Goal: Task Accomplishment & Management: Complete application form

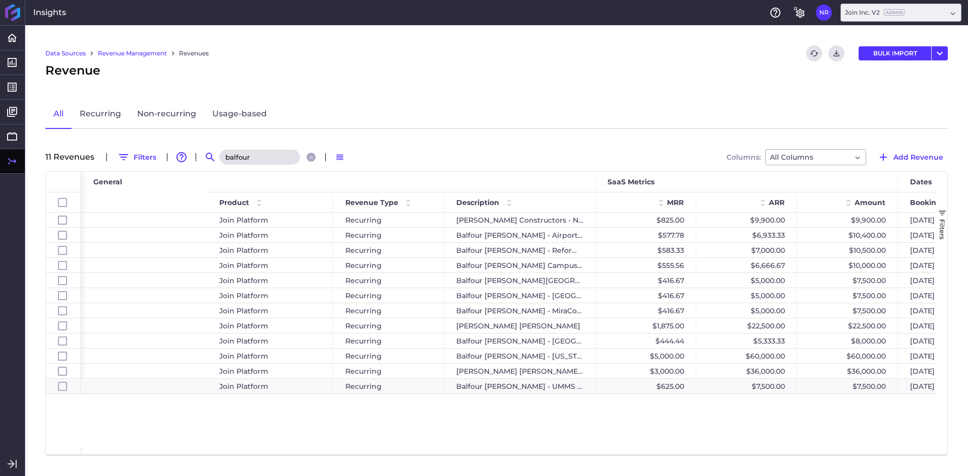
scroll to position [0, 343]
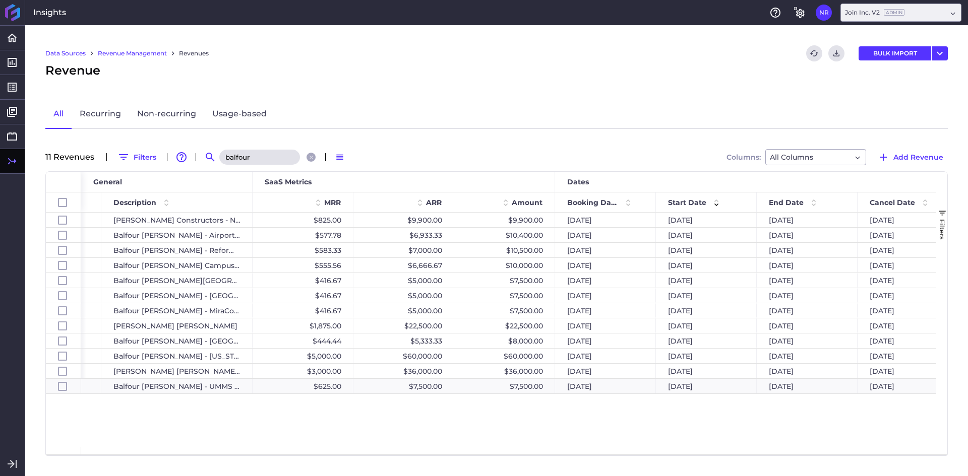
click at [268, 159] on input "balfour" at bounding box center [259, 157] width 81 height 15
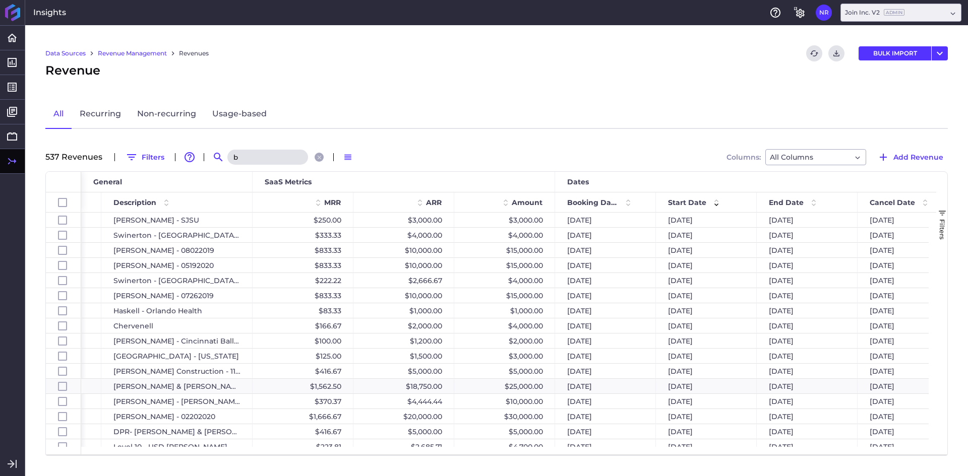
click at [268, 159] on input "b" at bounding box center [267, 157] width 81 height 15
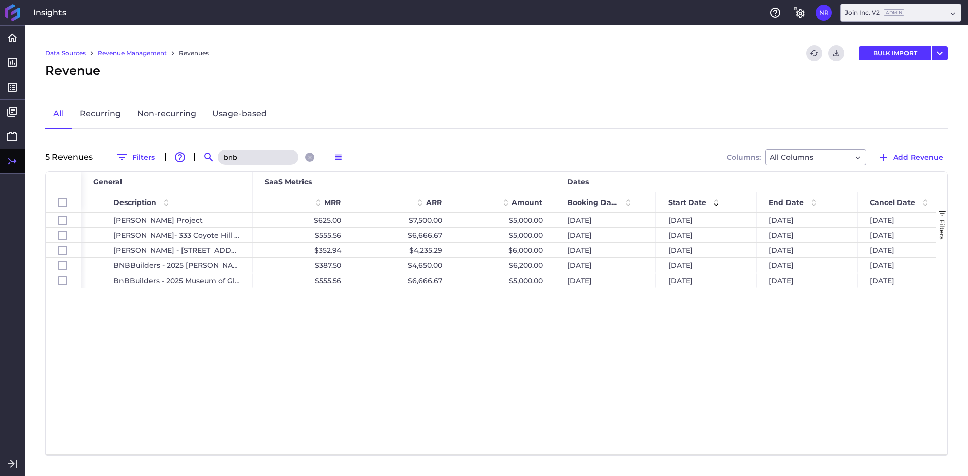
type input "bnb"
click at [243, 343] on div "Join Platform Recurring [PERSON_NAME] Project $625.00 $7,500.00 $5,000.00 [DATE…" at bounding box center [508, 330] width 855 height 234
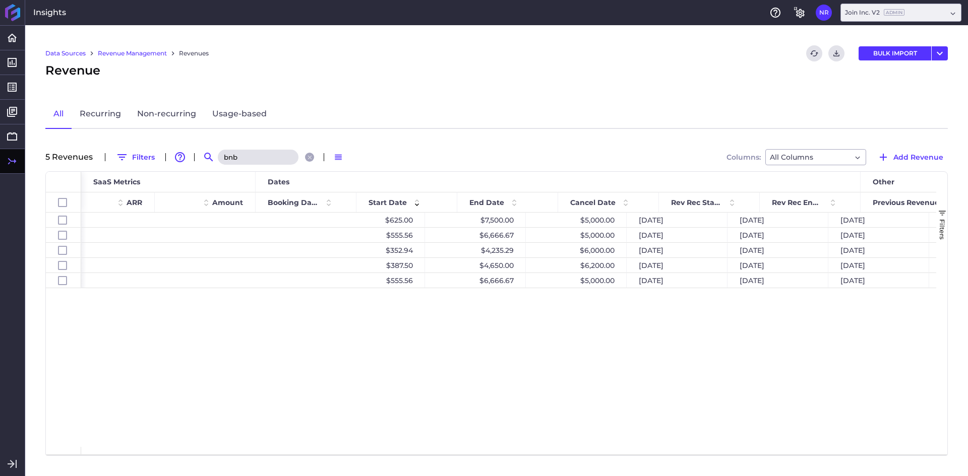
scroll to position [0, 642]
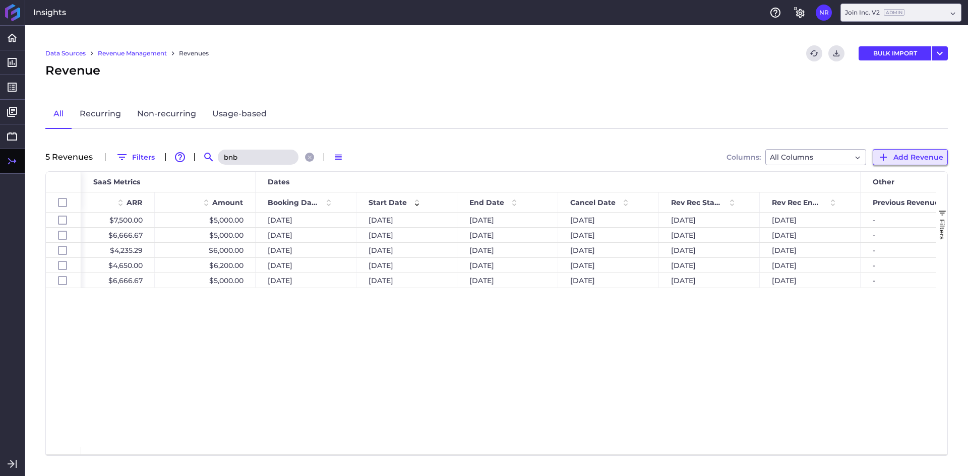
click at [916, 156] on span "Add Revenue" at bounding box center [918, 157] width 50 height 11
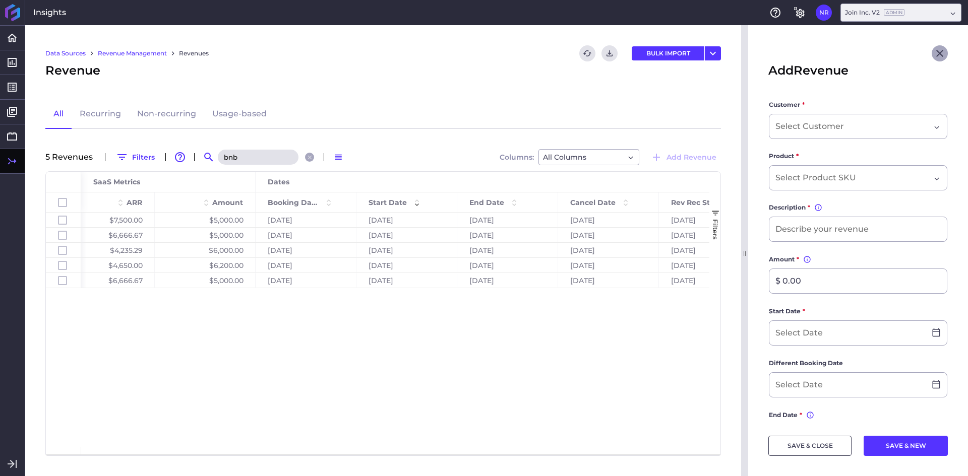
click at [933, 49] on icon "Close" at bounding box center [939, 53] width 12 height 12
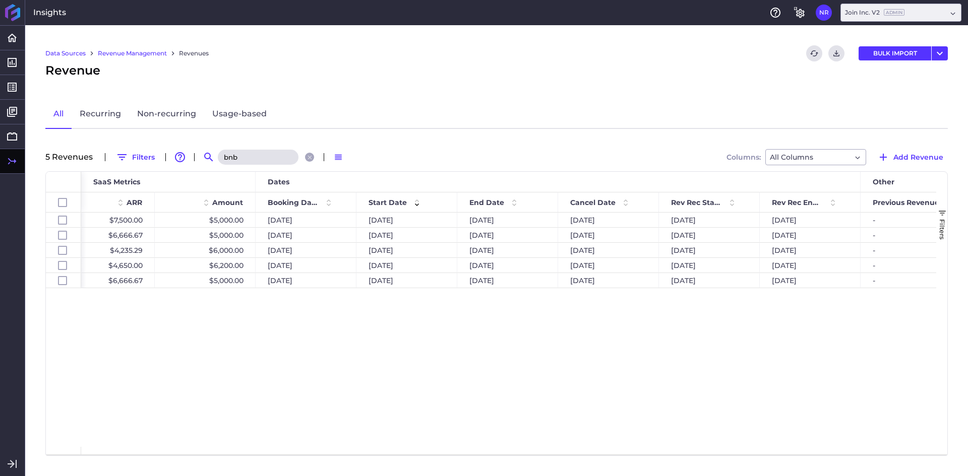
scroll to position [0, 0]
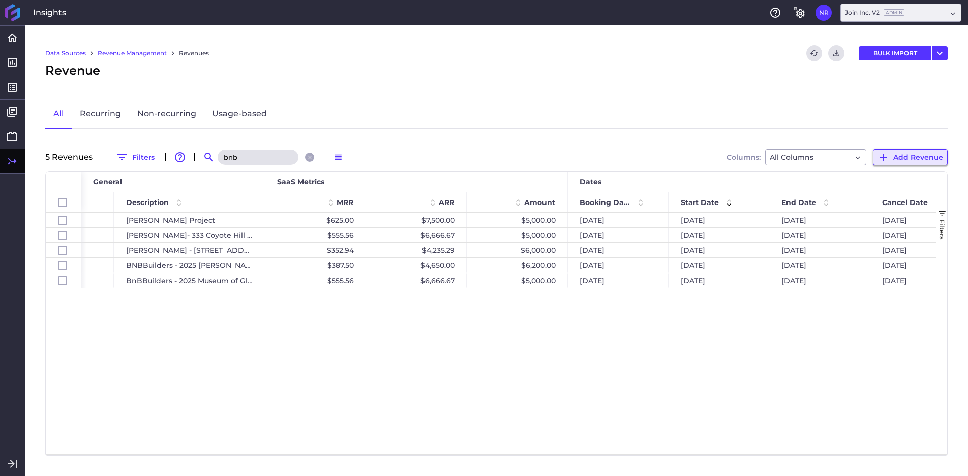
click at [915, 153] on span "Add Revenue" at bounding box center [918, 157] width 50 height 11
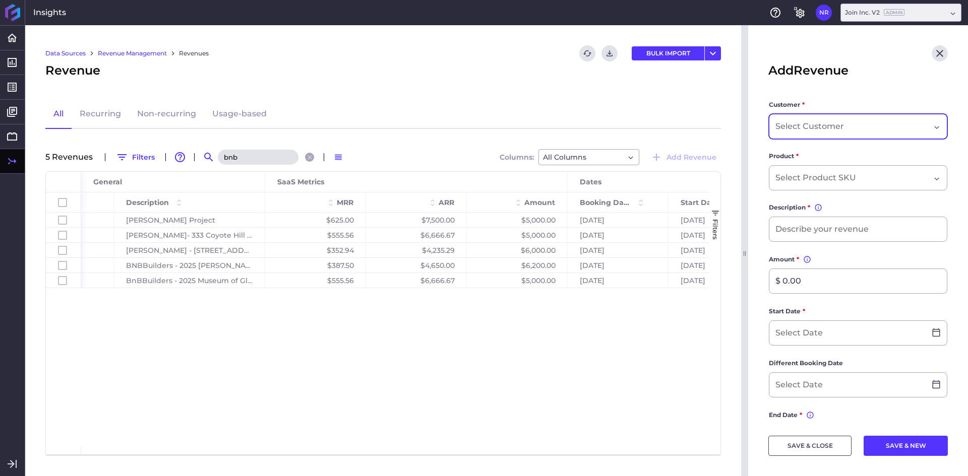
click at [818, 120] on div "Dropdown select" at bounding box center [858, 126] width 178 height 25
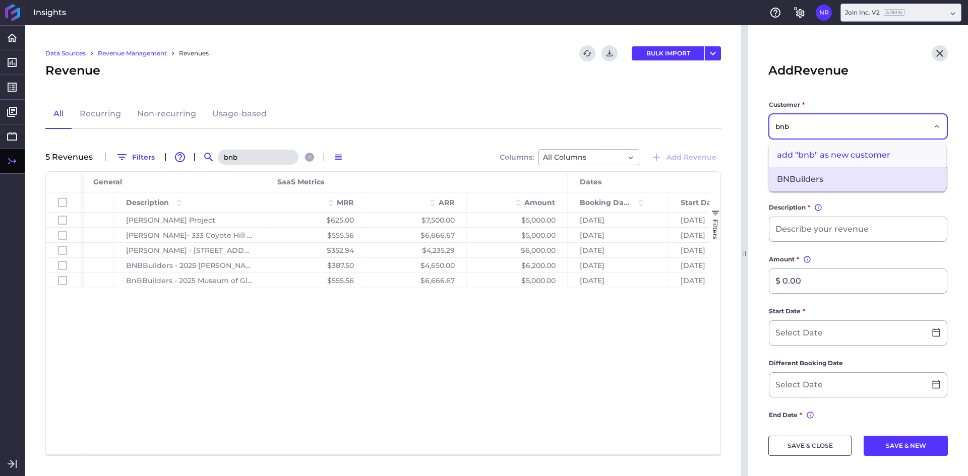
type input "bnb"
click at [794, 190] on span "BNBuilders" at bounding box center [857, 179] width 177 height 24
click at [806, 169] on div "Dropdown select" at bounding box center [858, 177] width 178 height 25
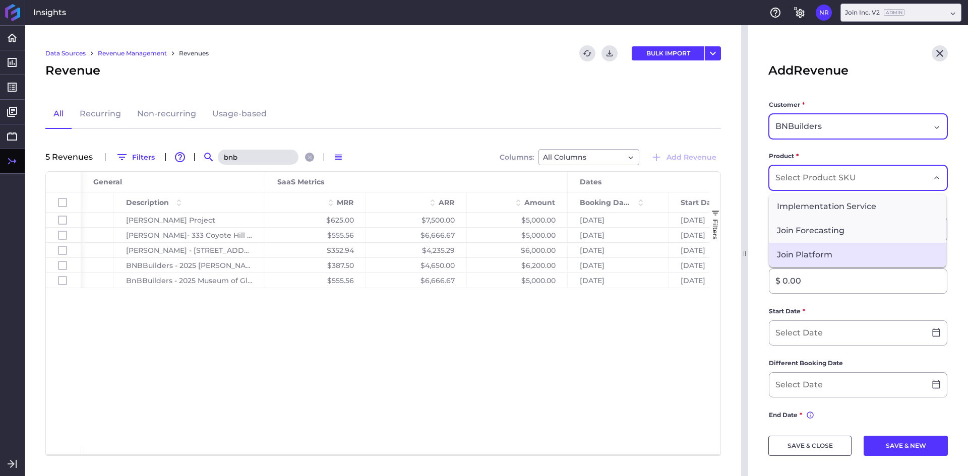
click at [798, 254] on span "Join Platform" at bounding box center [857, 255] width 177 height 24
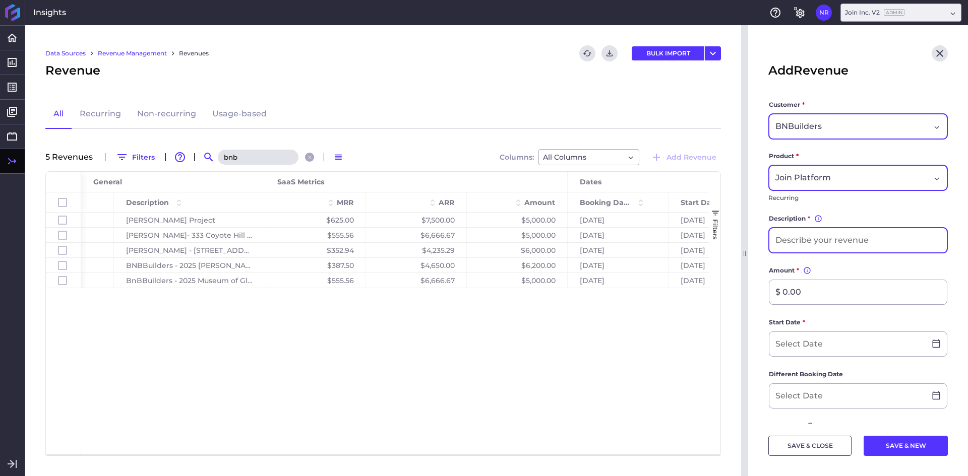
click at [798, 236] on input at bounding box center [857, 240] width 177 height 24
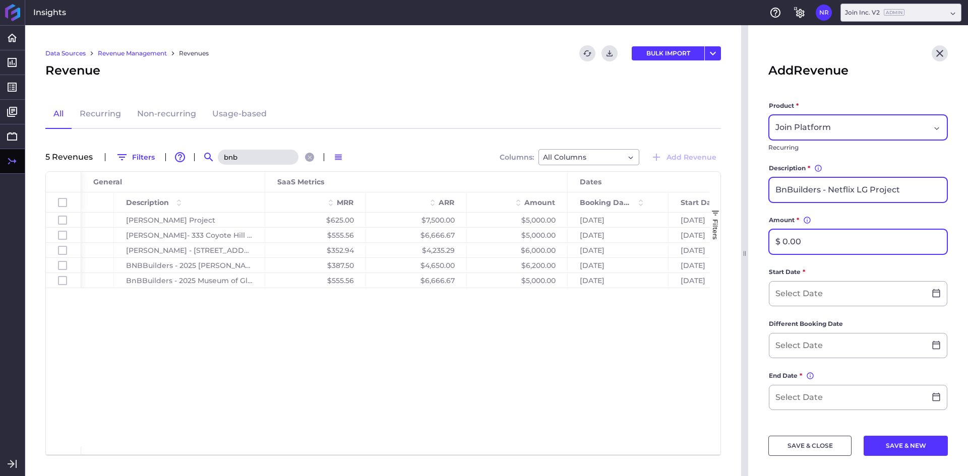
type input "BnBuilders - Netflix LG Project"
click at [806, 244] on input "$ 0.00" at bounding box center [857, 242] width 177 height 24
type input "$ 12,000.00"
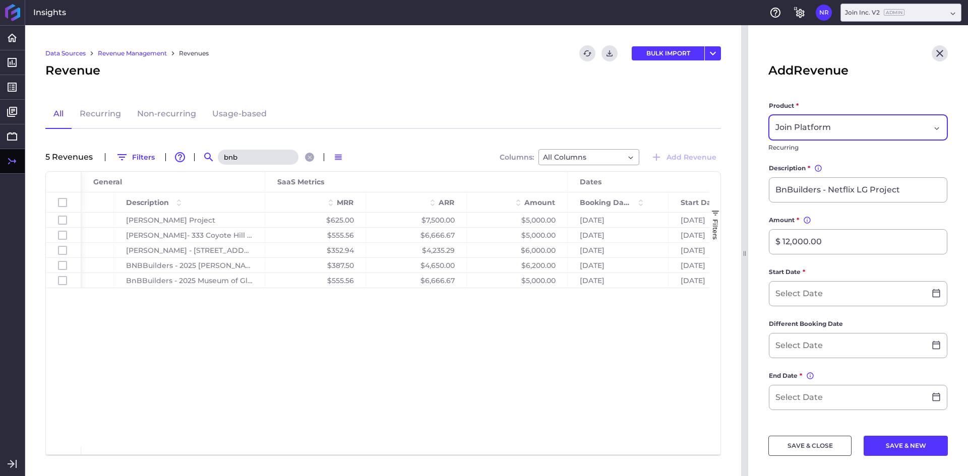
click at [827, 265] on form "Customer * BNBuilders Product * Join Platform Recurring Description * You can c…" at bounding box center [857, 349] width 179 height 600
click at [865, 290] on input at bounding box center [847, 294] width 156 height 24
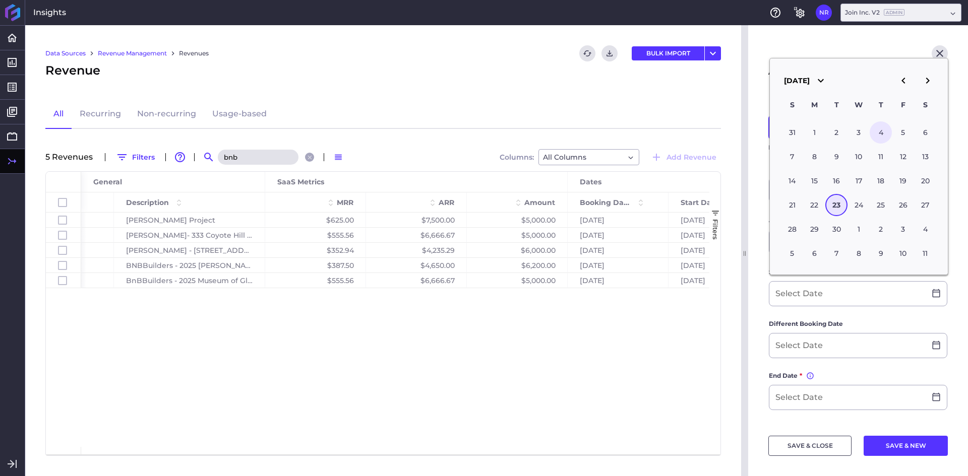
click at [885, 133] on div "4" at bounding box center [880, 132] width 22 height 22
type input "[DATE]"
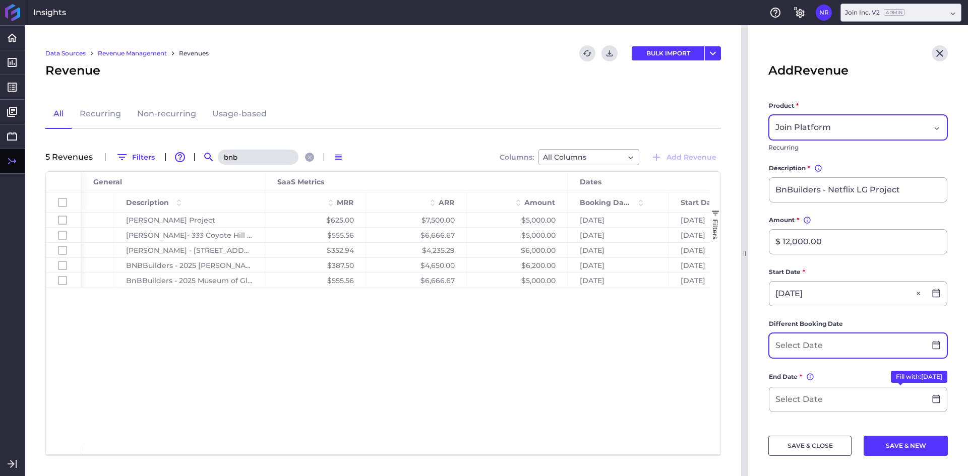
click at [850, 351] on input at bounding box center [847, 346] width 156 height 24
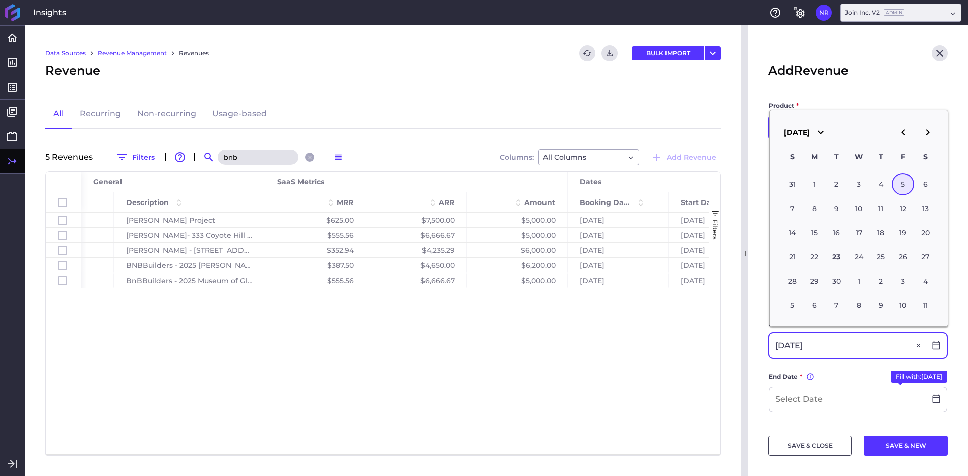
type input "[DATE]"
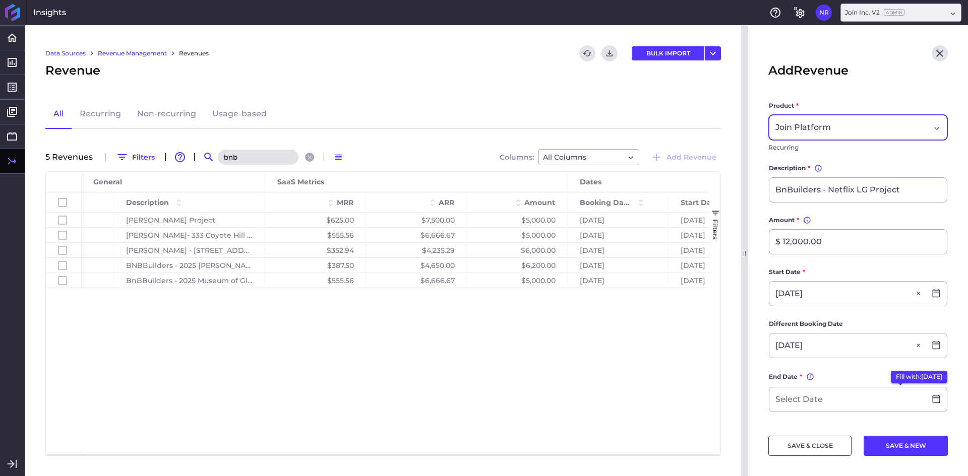
click at [903, 373] on button "Fill with: [DATE]" at bounding box center [919, 377] width 56 height 12
type input "[DATE]"
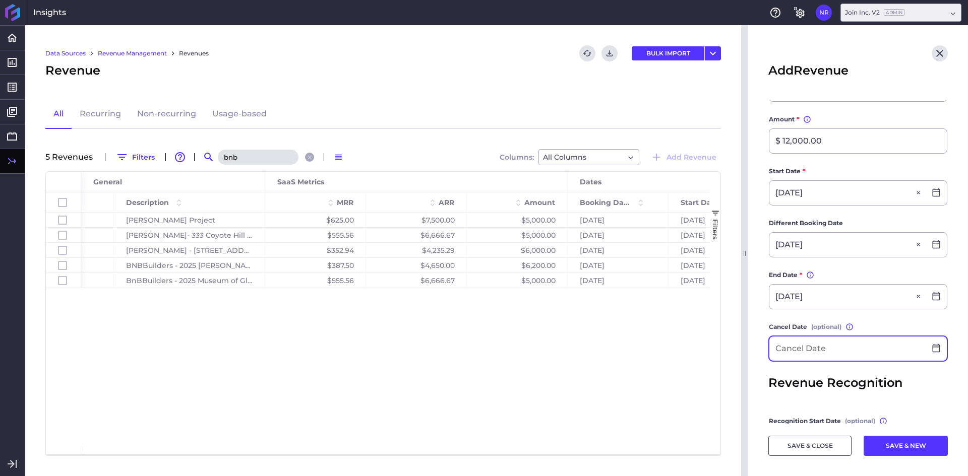
click at [851, 346] on input at bounding box center [847, 349] width 156 height 24
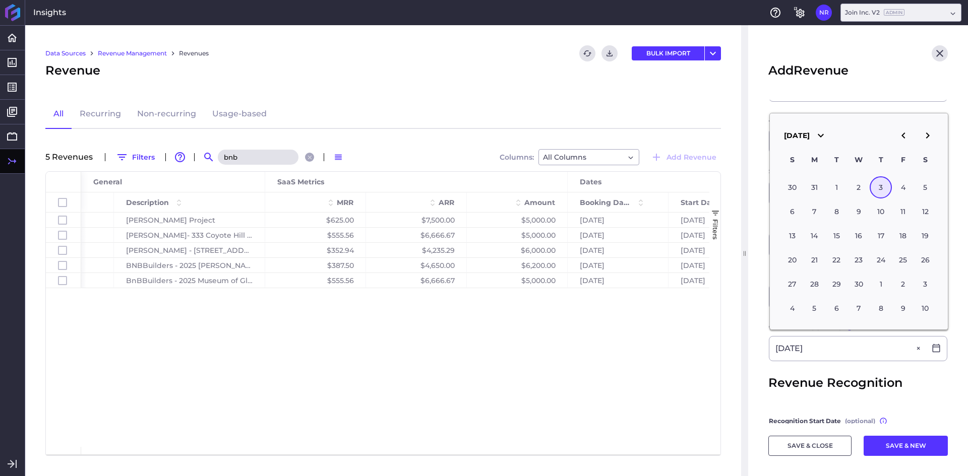
type input "[DATE]"
click at [743, 358] on div at bounding box center [746, 250] width 10 height 451
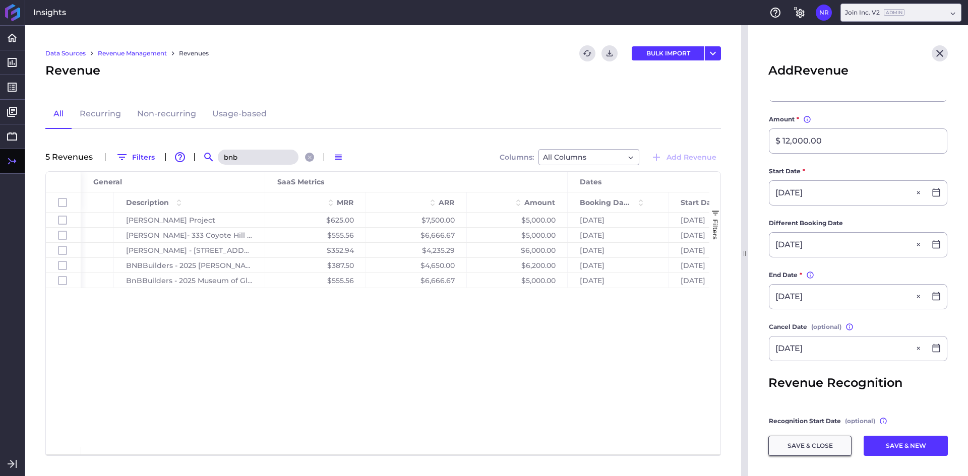
click at [806, 448] on button "SAVE & CLOSE" at bounding box center [809, 446] width 83 height 20
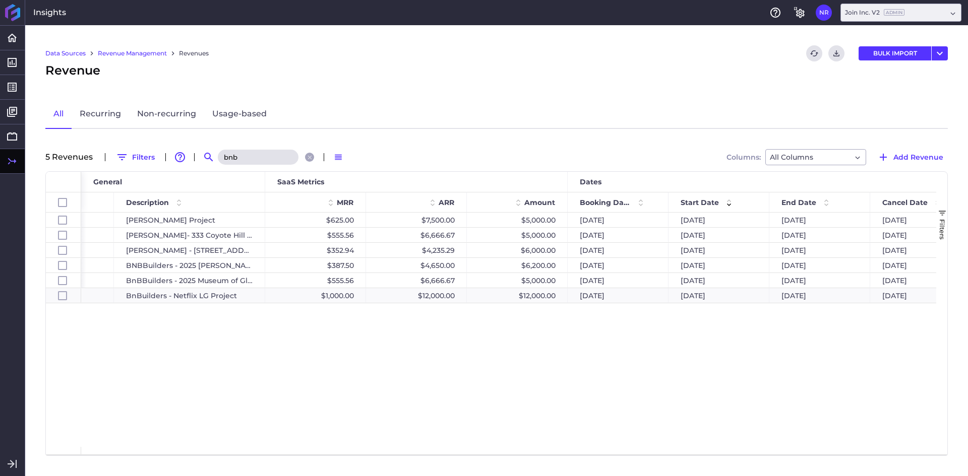
click at [247, 167] on div "Data Sources Revenue Management Revenues Refresh table data Download CSV BULK I…" at bounding box center [496, 250] width 943 height 451
click at [251, 159] on input "bnb" at bounding box center [258, 157] width 81 height 15
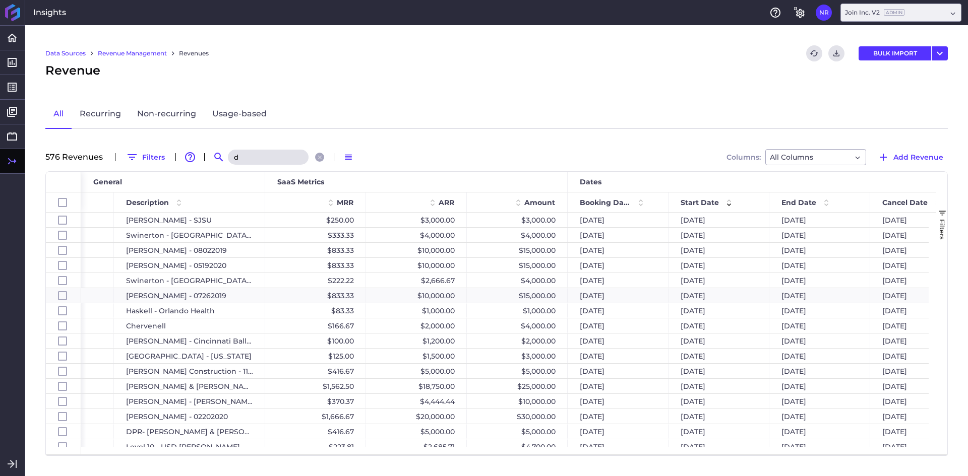
click at [253, 156] on input "d" at bounding box center [268, 157] width 81 height 15
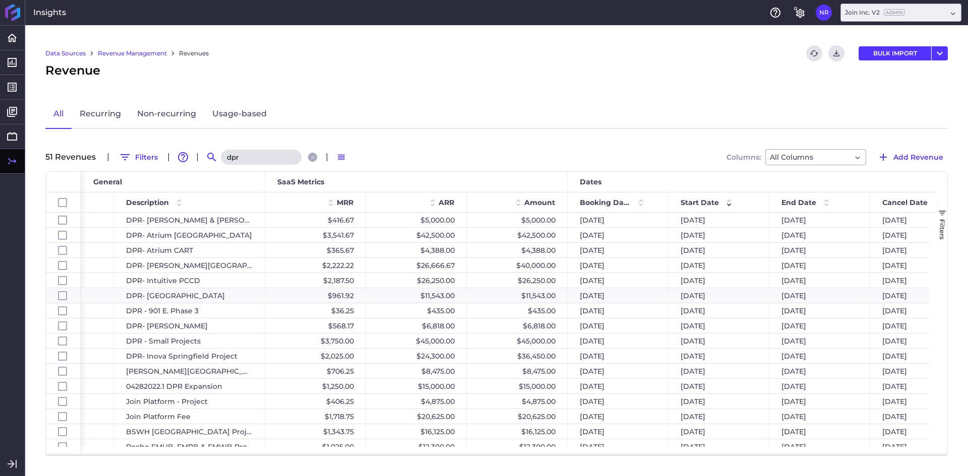
type input "dpr"
click at [431, 80] on div "Data Sources Revenue Management Revenues Refresh table data Download CSV BULK I…" at bounding box center [496, 250] width 943 height 451
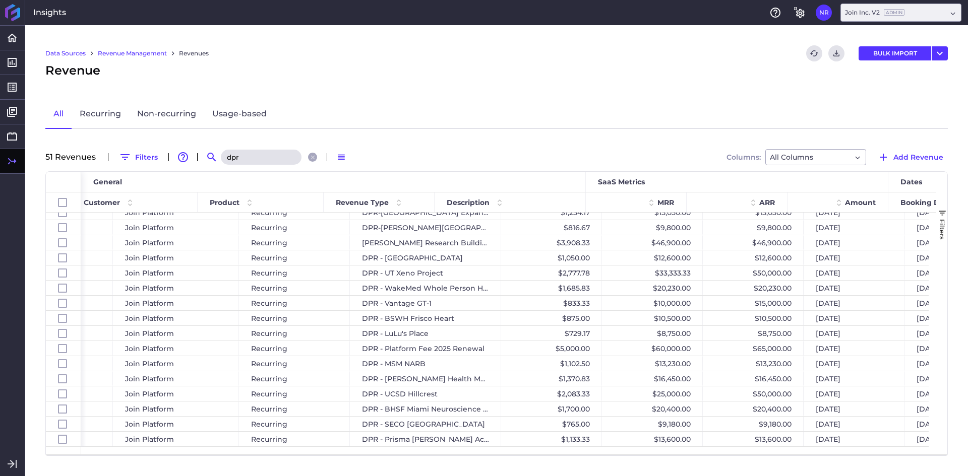
scroll to position [0, 10]
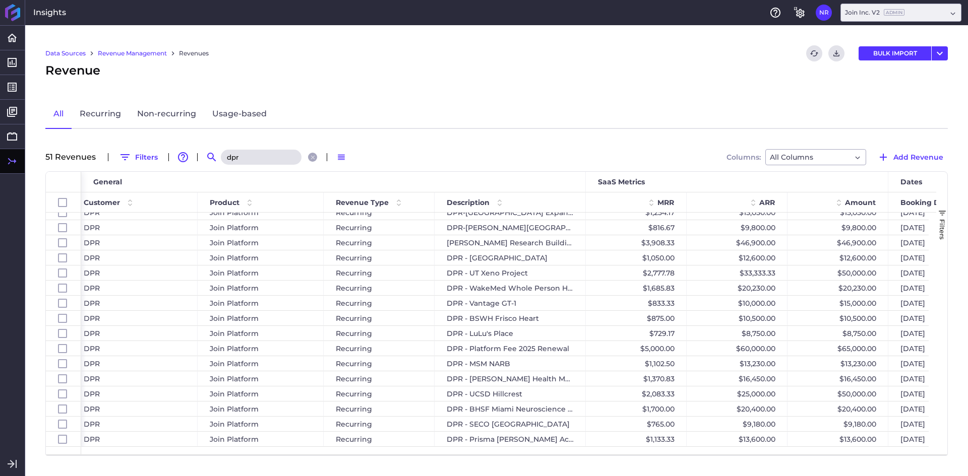
click at [931, 158] on span "Add Revenue" at bounding box center [918, 157] width 50 height 11
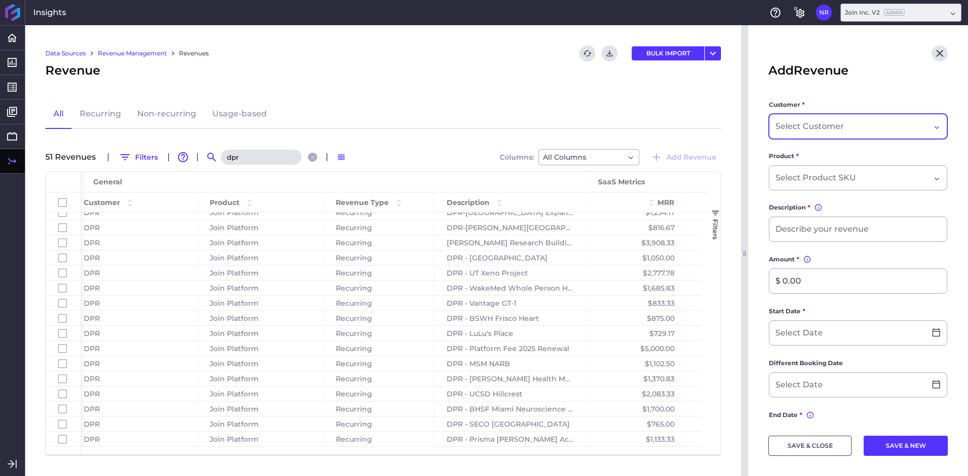
click at [812, 127] on input "Dropdown select" at bounding box center [810, 126] width 71 height 12
type input "f"
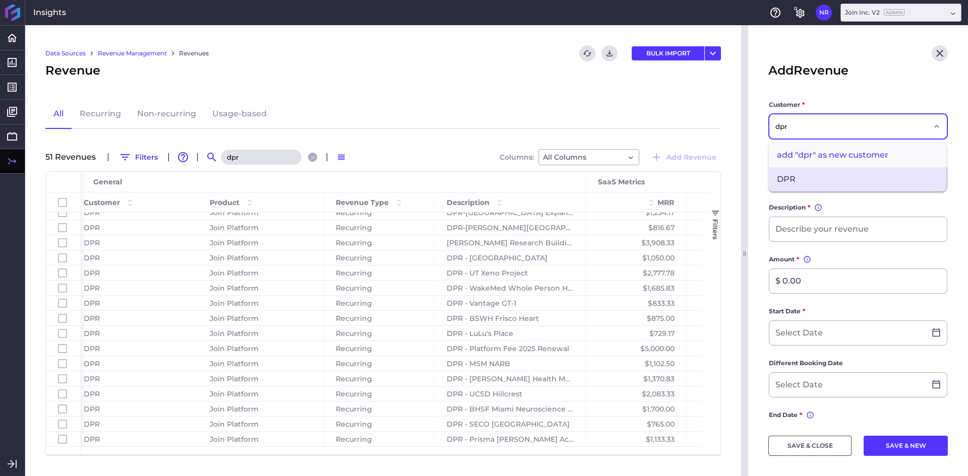
type input "dpr"
click at [800, 175] on span "DPR" at bounding box center [857, 179] width 177 height 24
click at [808, 177] on input "Dropdown select" at bounding box center [817, 178] width 84 height 12
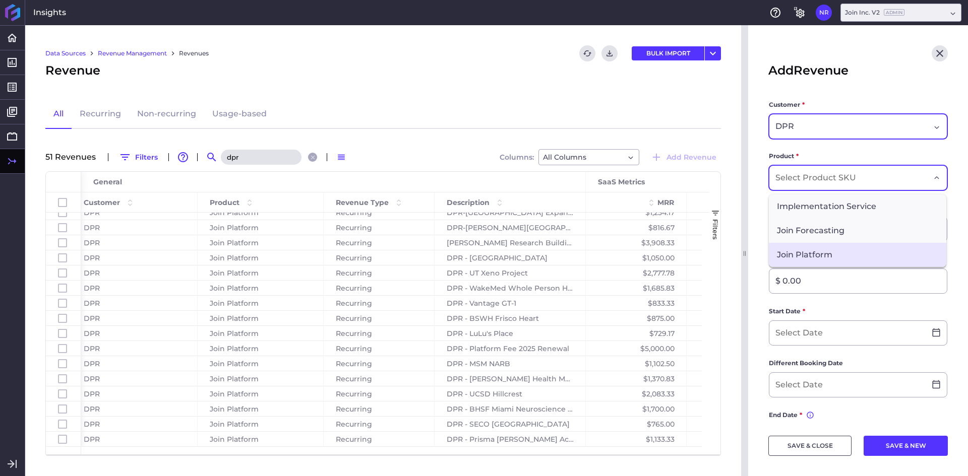
click at [803, 255] on span "Join Platform" at bounding box center [857, 255] width 177 height 24
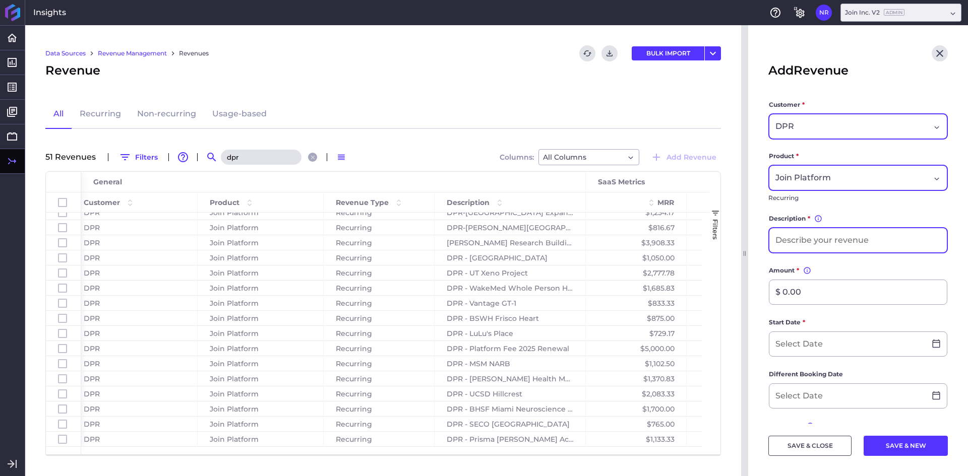
click at [814, 240] on input at bounding box center [857, 240] width 177 height 24
click at [814, 242] on input "DPR - [PERSON_NAME] Westminster Replacement MOB Project" at bounding box center [857, 240] width 177 height 24
type input "DPR - [PERSON_NAME] Westminster Replacement MOB Project"
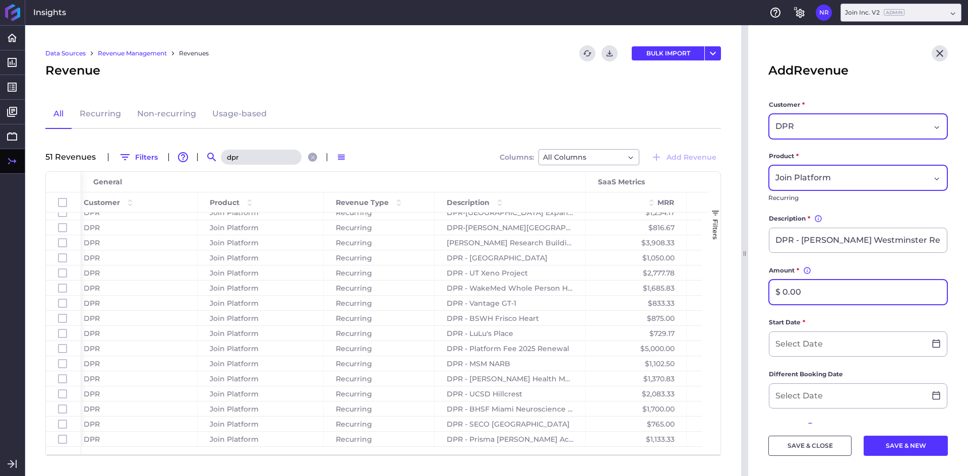
click at [797, 288] on input "$ 0.00" at bounding box center [857, 292] width 177 height 24
type input "$ 9,350.00"
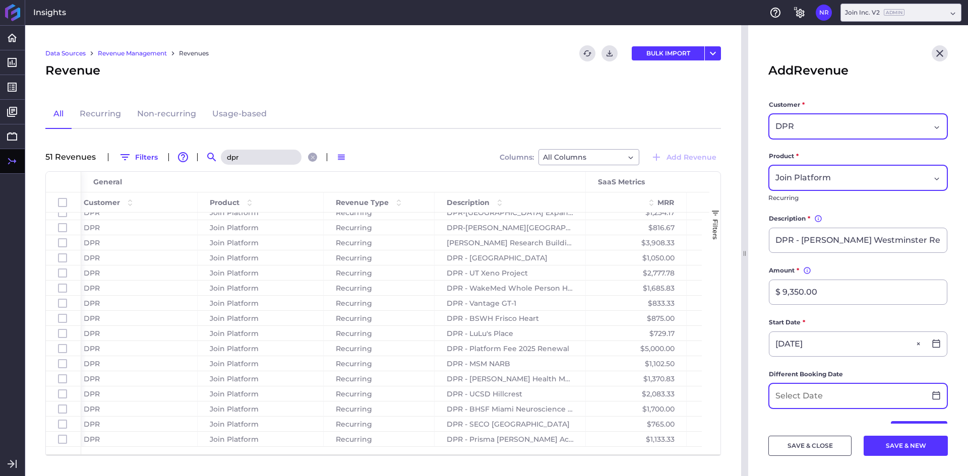
type input "[DATE]"
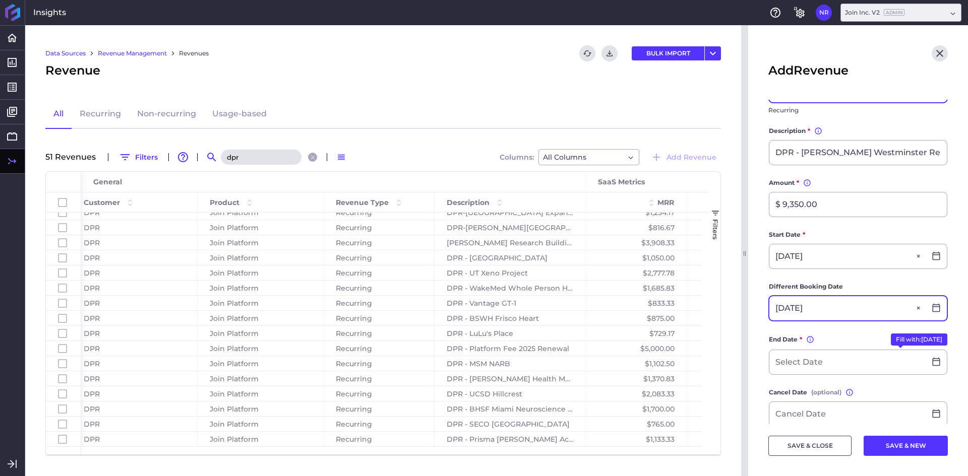
scroll to position [101, 0]
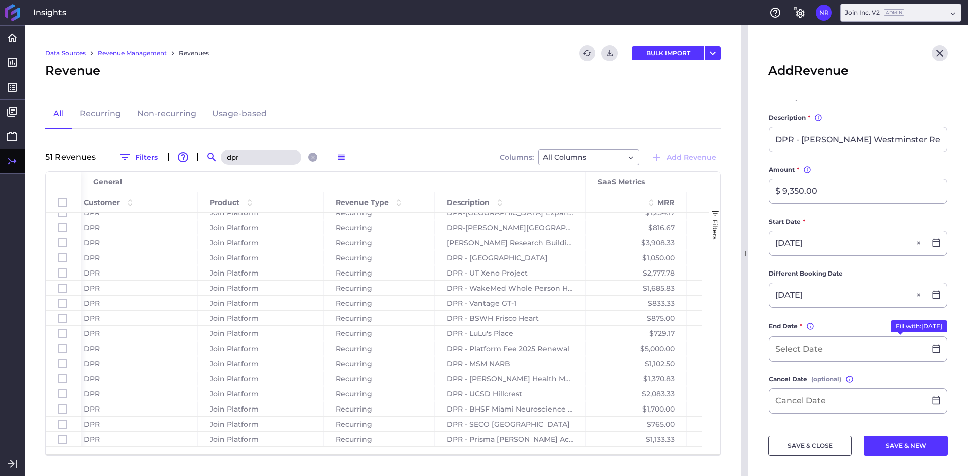
type input "[DATE]"
click at [899, 327] on button "Fill with: [DATE]" at bounding box center [919, 327] width 56 height 12
type input "[DATE]"
click at [794, 398] on input at bounding box center [847, 399] width 156 height 24
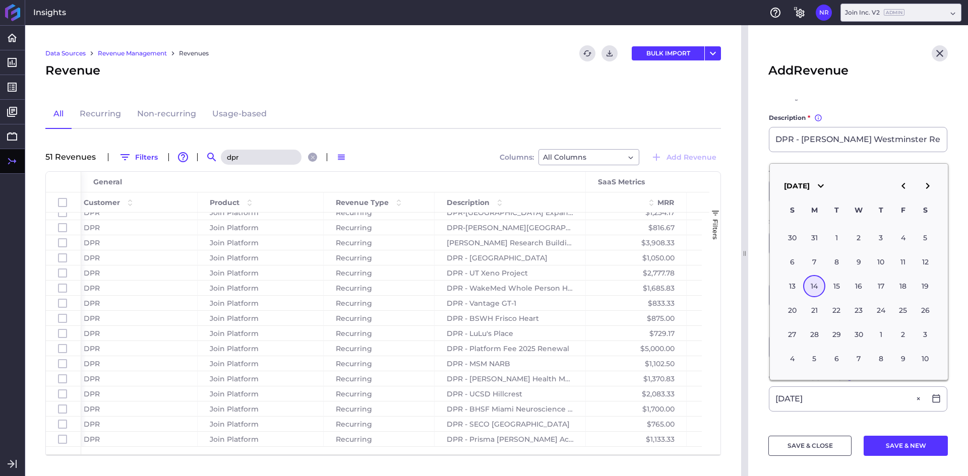
type input "[DATE]"
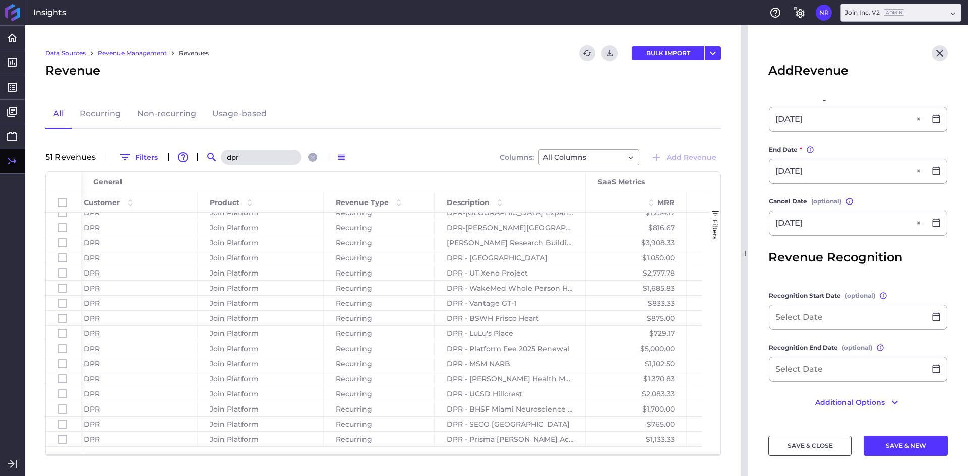
click at [757, 252] on main "Customer * DPR Product * Join Platform Recurring Description * You can change t…" at bounding box center [858, 123] width 220 height 601
click at [798, 443] on button "SAVE & CLOSE" at bounding box center [809, 446] width 83 height 20
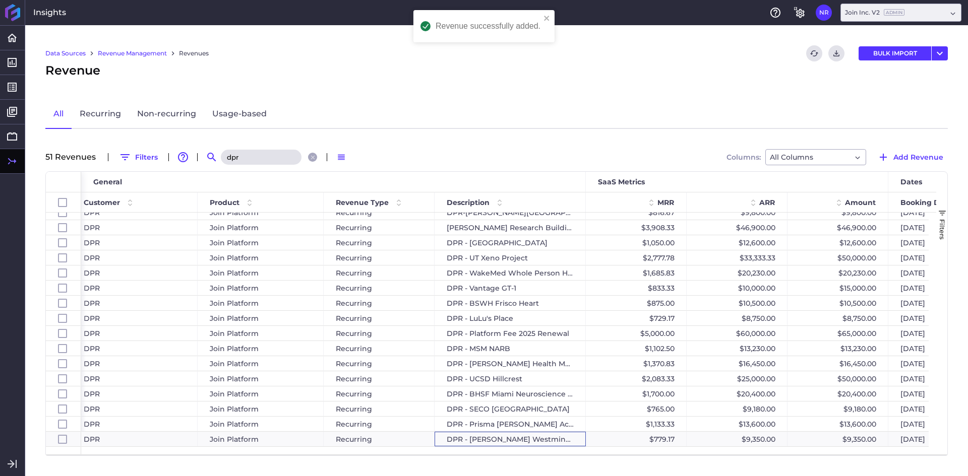
scroll to position [0, 48]
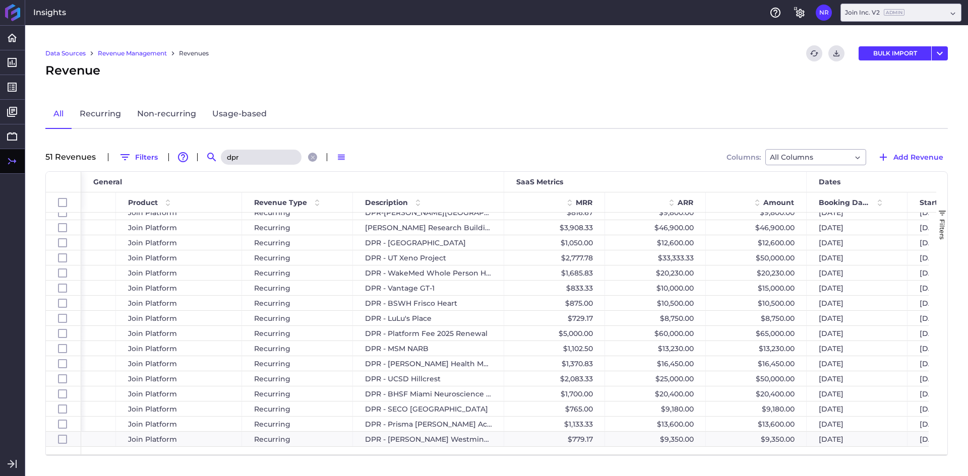
click at [255, 150] on input "dpr" at bounding box center [261, 157] width 81 height 15
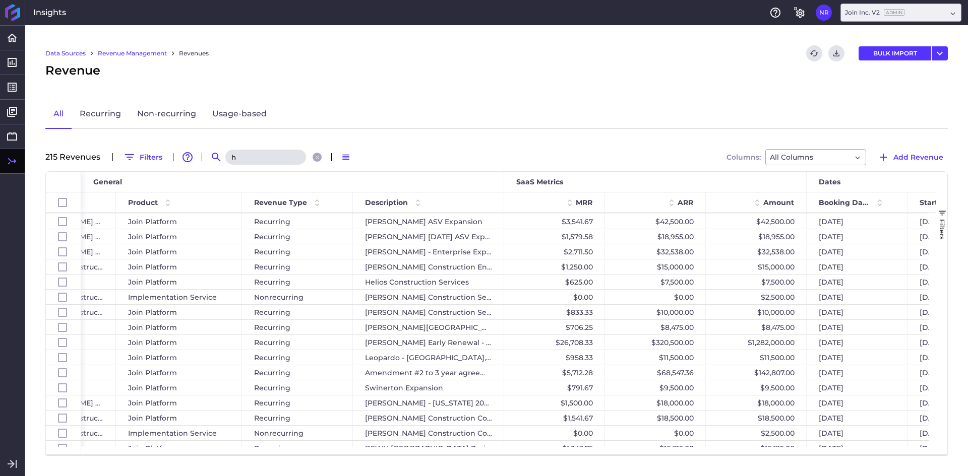
click at [255, 150] on input "h" at bounding box center [265, 157] width 81 height 15
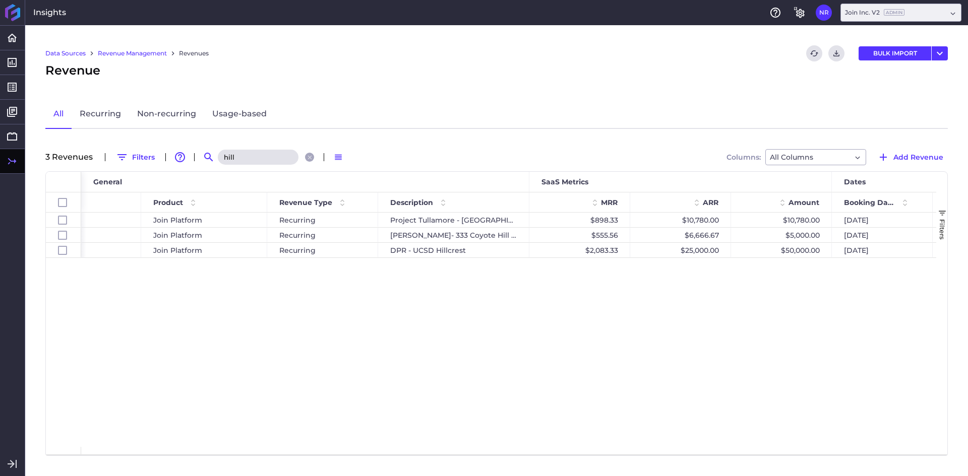
scroll to position [0, 0]
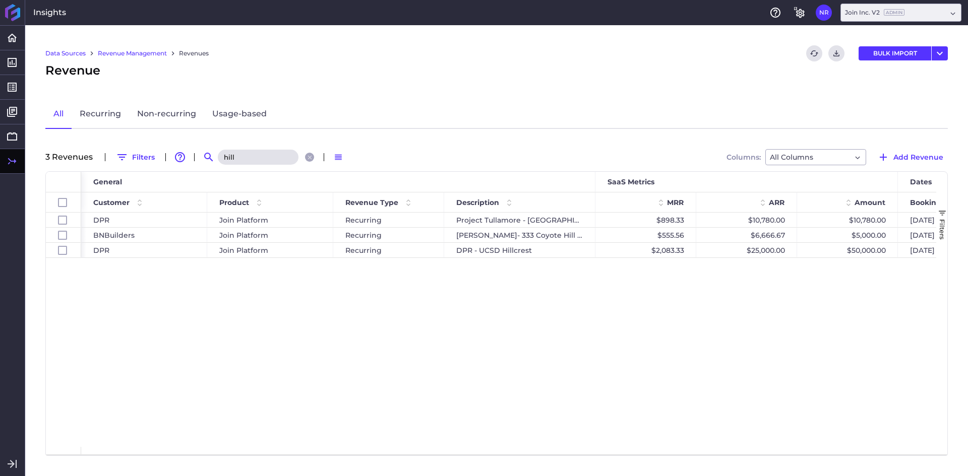
type input "hill"
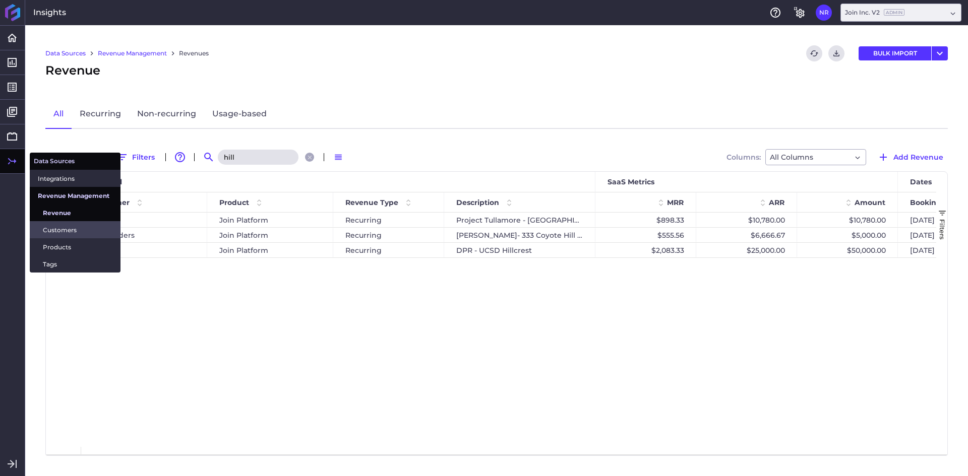
click at [69, 227] on span "Customers" at bounding box center [78, 230] width 70 height 11
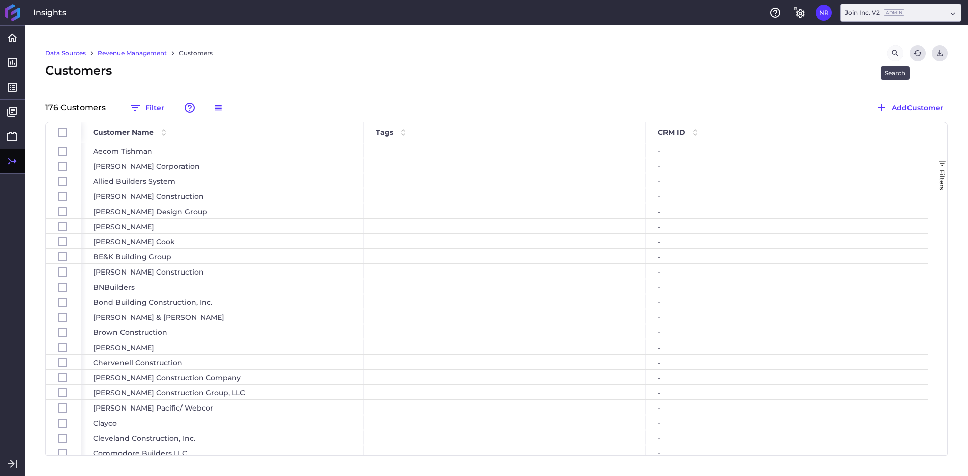
click at [900, 55] on button "Search by" at bounding box center [895, 53] width 16 height 16
click at [837, 56] on input at bounding box center [843, 53] width 81 height 15
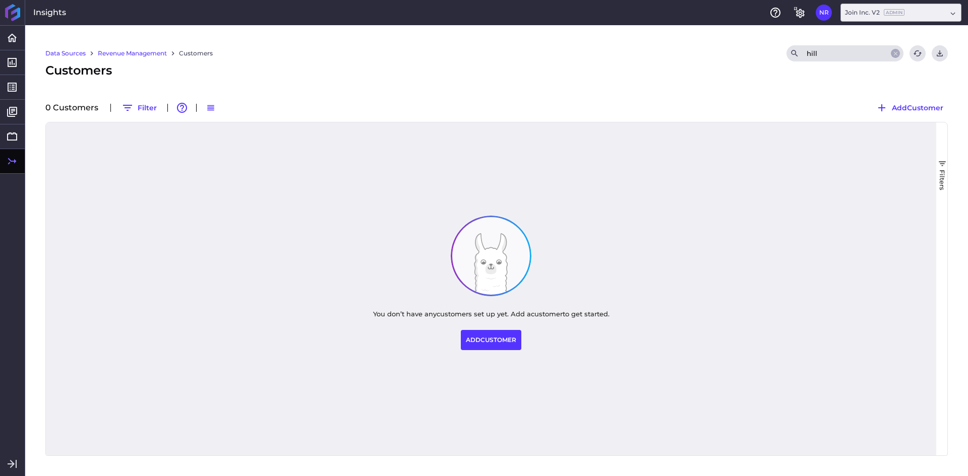
type input "hill"
click at [840, 82] on div "Data Sources Revenue Management Customers Search hill Refresh table data Downlo…" at bounding box center [496, 250] width 943 height 451
click at [896, 108] on span "Add Customer" at bounding box center [917, 107] width 51 height 11
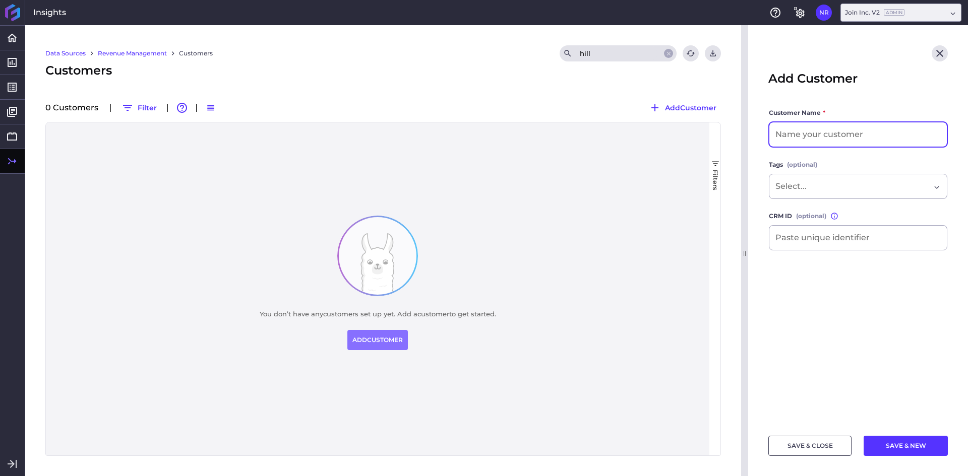
click at [814, 136] on input at bounding box center [857, 134] width 177 height 24
type input "Hill & [PERSON_NAME] General Contractors"
click at [821, 447] on button "SAVE & CLOSE" at bounding box center [809, 446] width 83 height 20
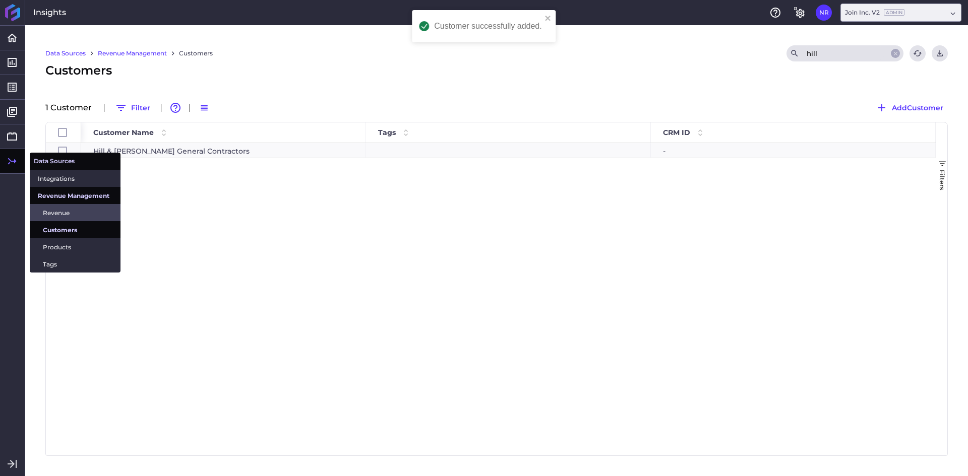
click at [66, 212] on span "Revenue" at bounding box center [78, 213] width 70 height 11
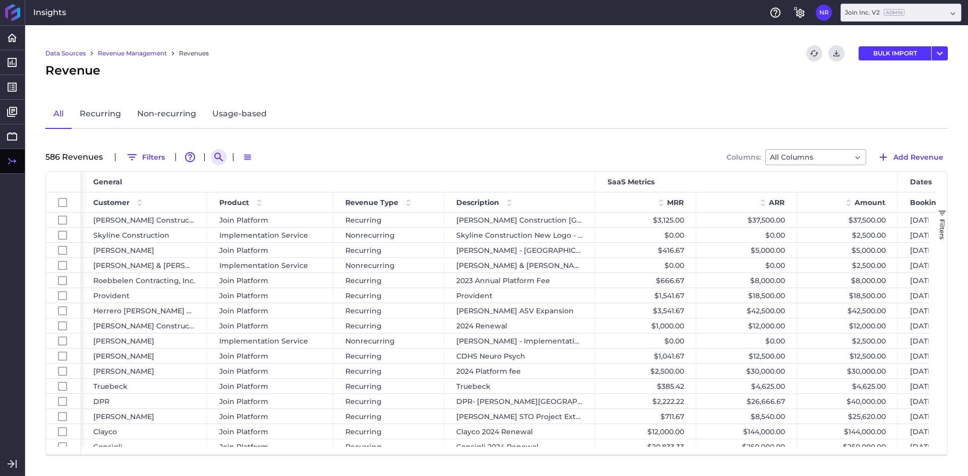
click at [216, 156] on icon "Search by" at bounding box center [219, 157] width 12 height 12
click at [251, 158] on input at bounding box center [268, 157] width 81 height 15
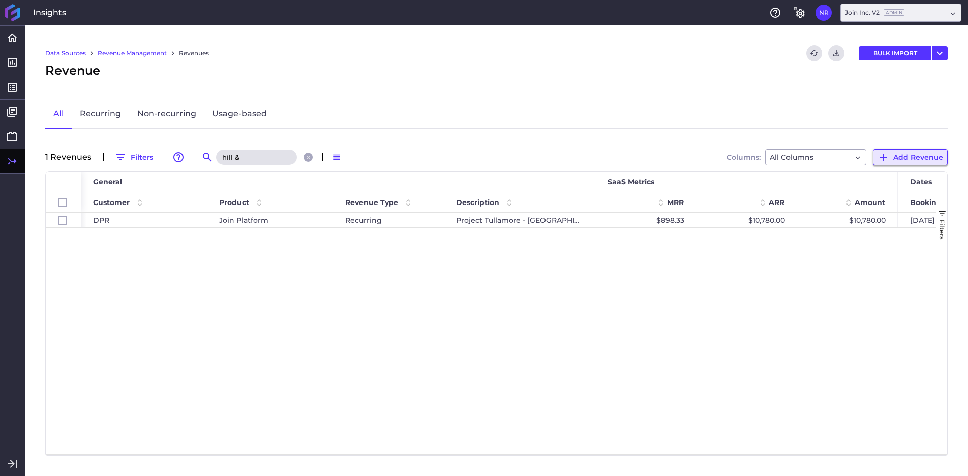
type input "hill &"
click at [898, 155] on span "Add Revenue" at bounding box center [918, 157] width 50 height 11
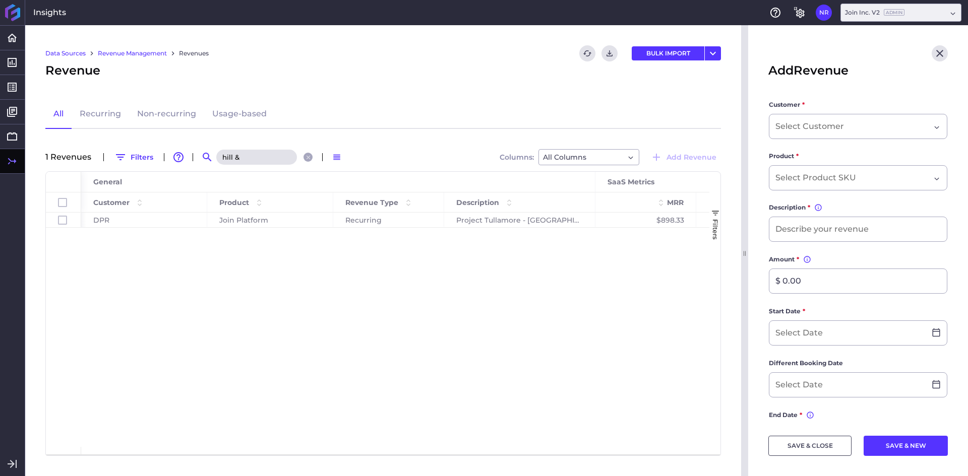
click at [828, 112] on label "Customer *" at bounding box center [858, 107] width 178 height 14
drag, startPoint x: 831, startPoint y: 118, endPoint x: 840, endPoint y: 113, distance: 10.4
click at [832, 118] on div "Dropdown select" at bounding box center [858, 126] width 178 height 25
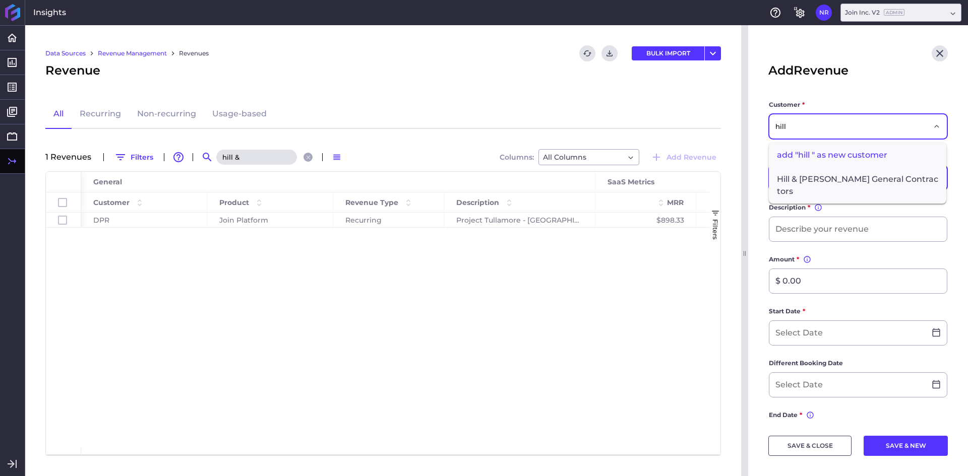
type input "hill"
click at [857, 180] on span "Hill & [PERSON_NAME] General Contractors" at bounding box center [857, 185] width 177 height 36
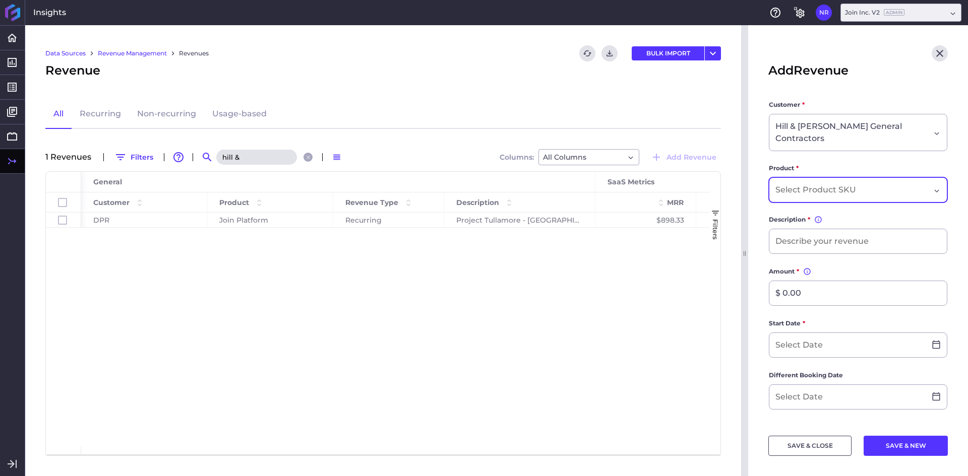
click at [834, 191] on input "Dropdown select" at bounding box center [817, 190] width 84 height 12
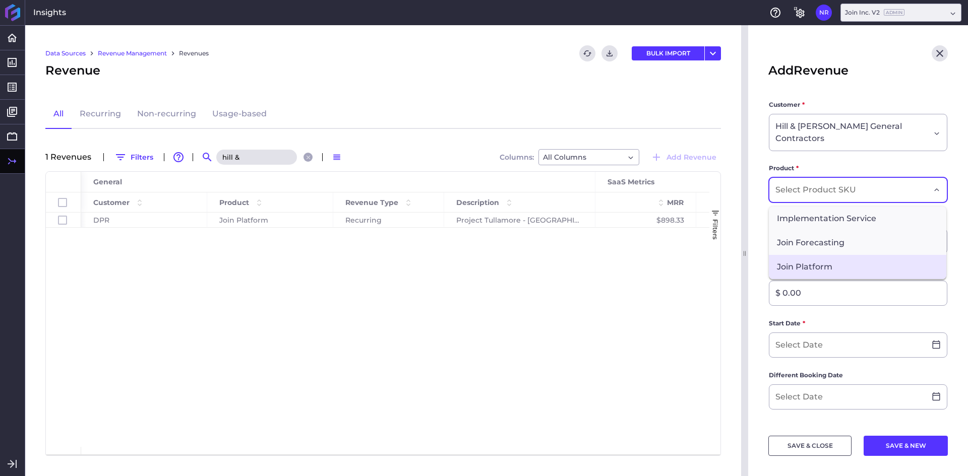
click at [813, 272] on span "Join Platform" at bounding box center [857, 267] width 177 height 24
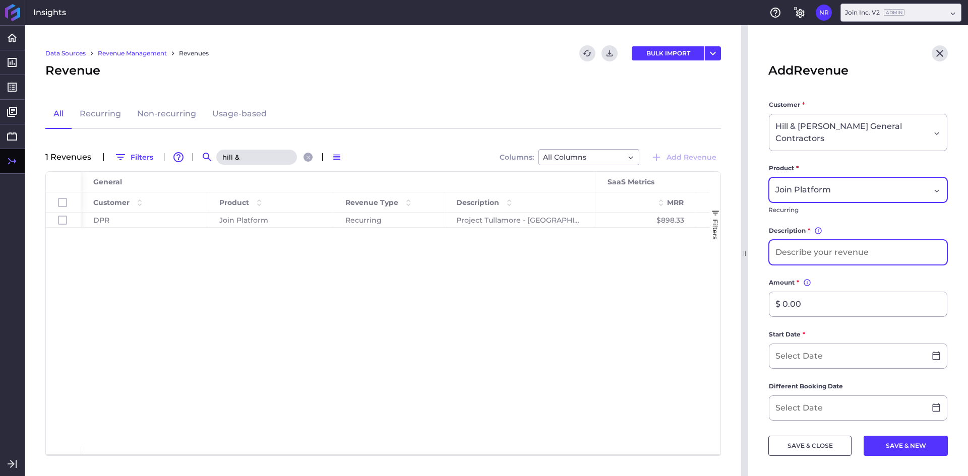
click at [817, 246] on input at bounding box center [857, 252] width 177 height 24
click at [806, 251] on input "H&W -" at bounding box center [857, 252] width 177 height 24
click at [794, 254] on input "H&W - Pilot Project - [GEOGRAPHIC_DATA]" at bounding box center [857, 252] width 177 height 24
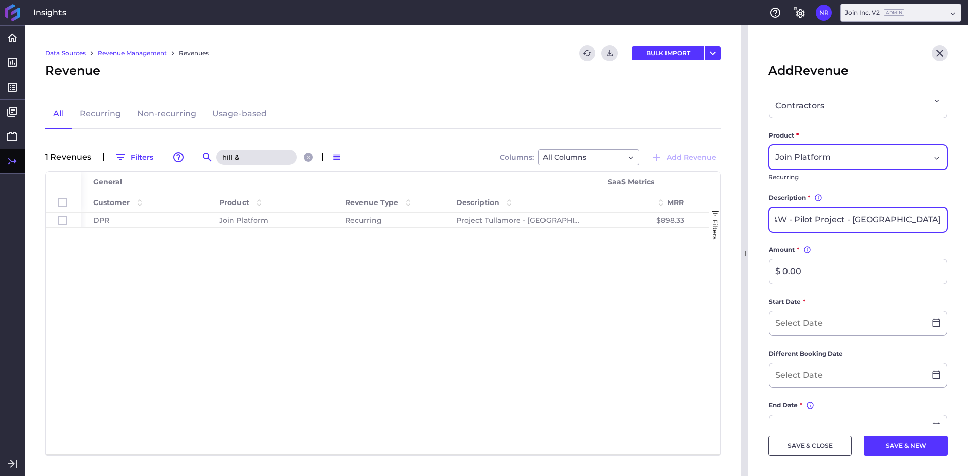
scroll to position [50, 0]
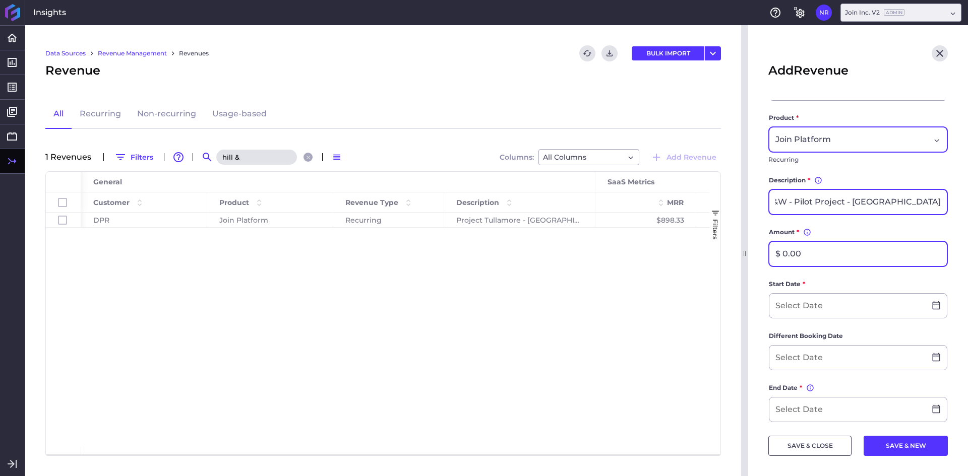
type input "H&W - Pilot Project - [GEOGRAPHIC_DATA]"
click at [816, 257] on input "$ 0.00" at bounding box center [857, 254] width 177 height 24
type input "$ 9,000.00"
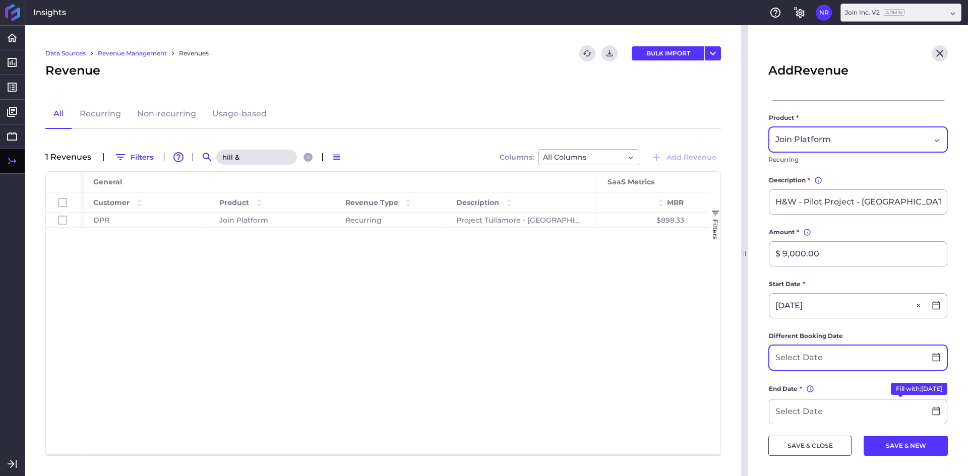
type input "[DATE]"
click at [891, 387] on button "Fill with: [DATE]" at bounding box center [919, 389] width 56 height 12
type input "[DATE]"
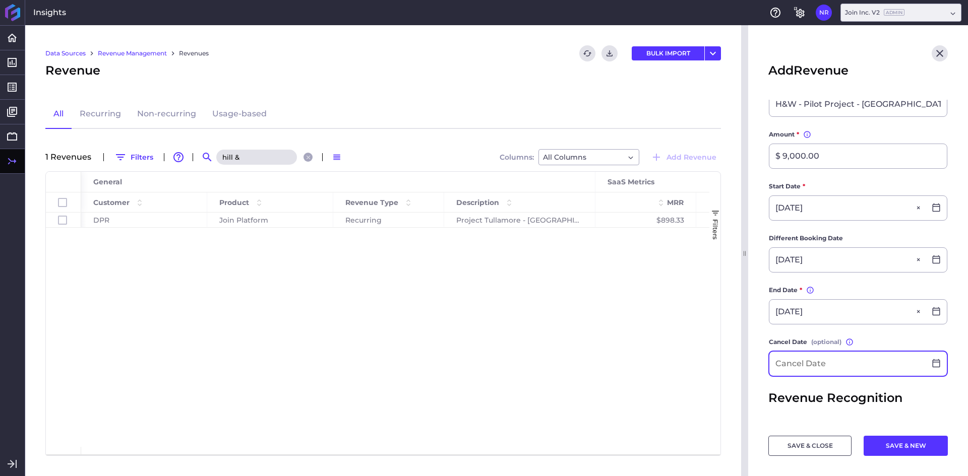
scroll to position [151, 0]
click at [818, 361] on input at bounding box center [847, 361] width 156 height 24
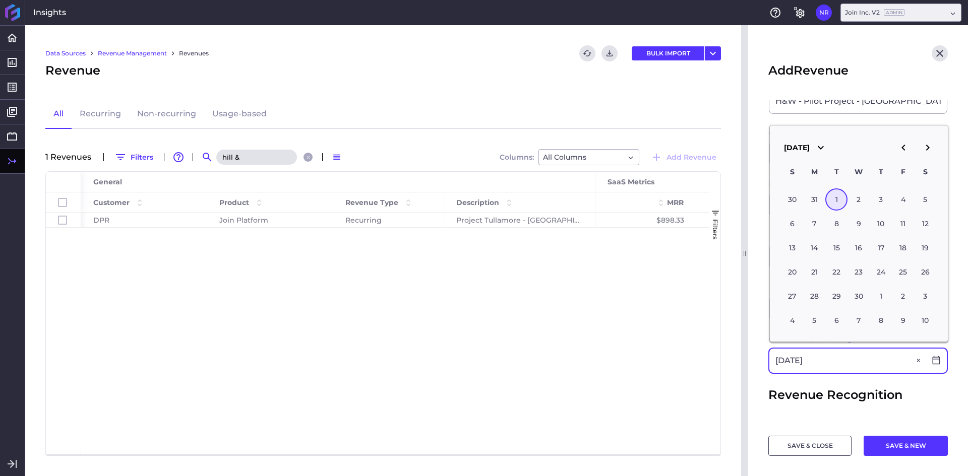
type input "[DATE]"
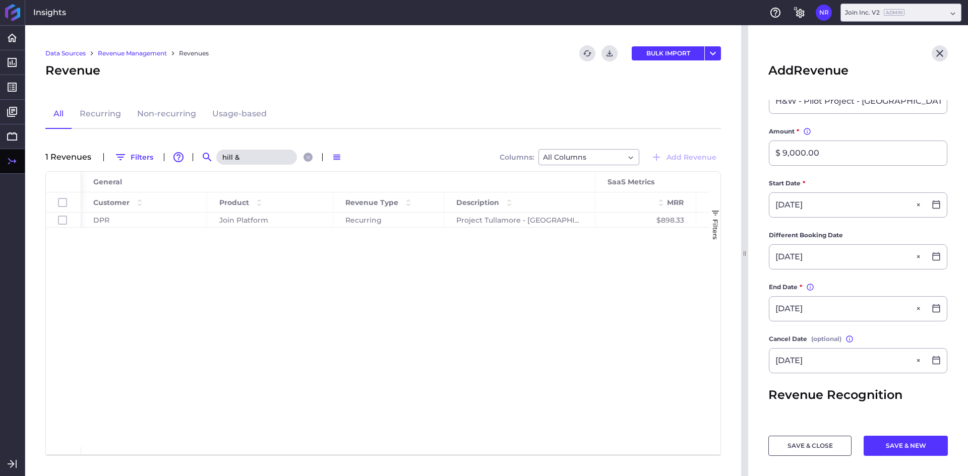
click at [785, 384] on form "Customer * Hill & [PERSON_NAME] General Contractors Product * Join Platform Rec…" at bounding box center [857, 255] width 179 height 612
click at [799, 447] on button "SAVE & CLOSE" at bounding box center [809, 446] width 83 height 20
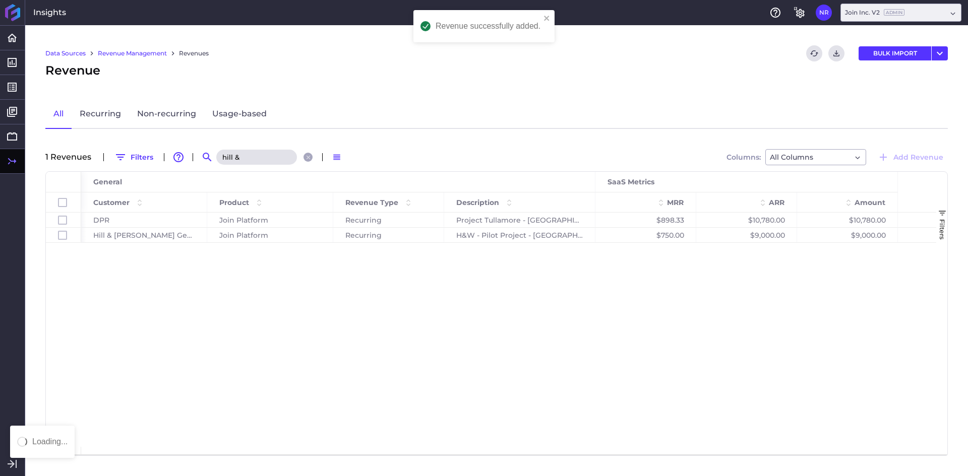
scroll to position [0, 0]
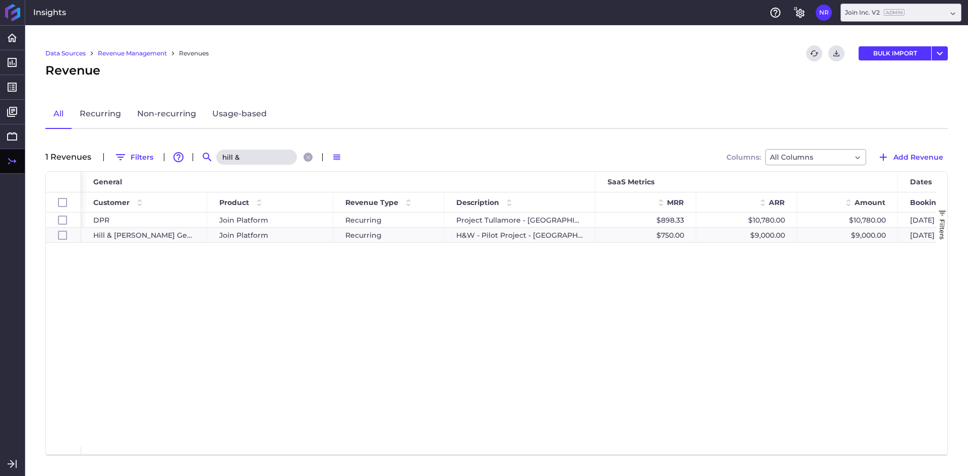
click at [266, 153] on input "hill &" at bounding box center [256, 157] width 81 height 15
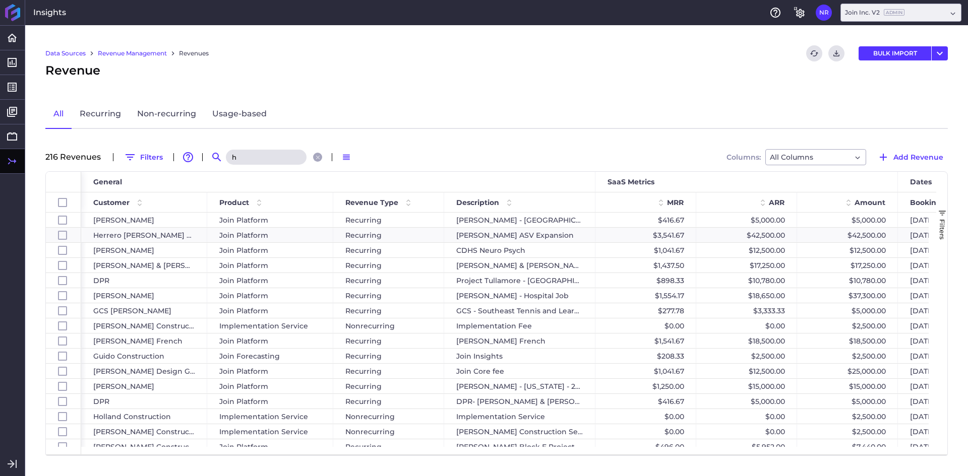
click at [267, 153] on input "h" at bounding box center [266, 157] width 81 height 15
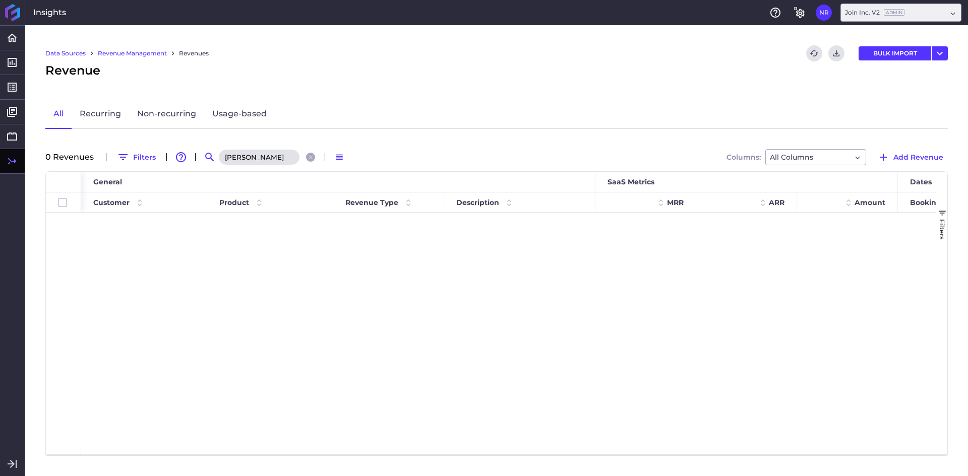
type input "[PERSON_NAME]"
click at [307, 105] on div "All Recurring Non-recurring Usage-based" at bounding box center [496, 114] width 902 height 29
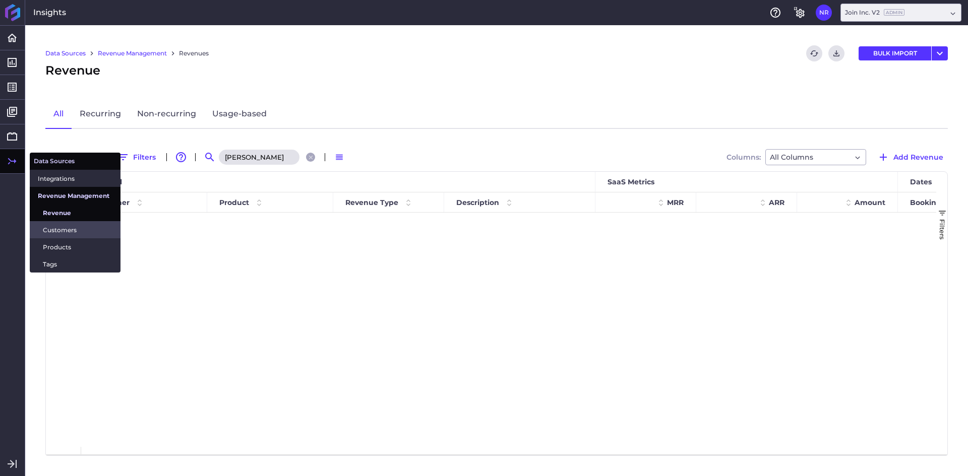
click at [73, 229] on span "Customers" at bounding box center [78, 230] width 70 height 11
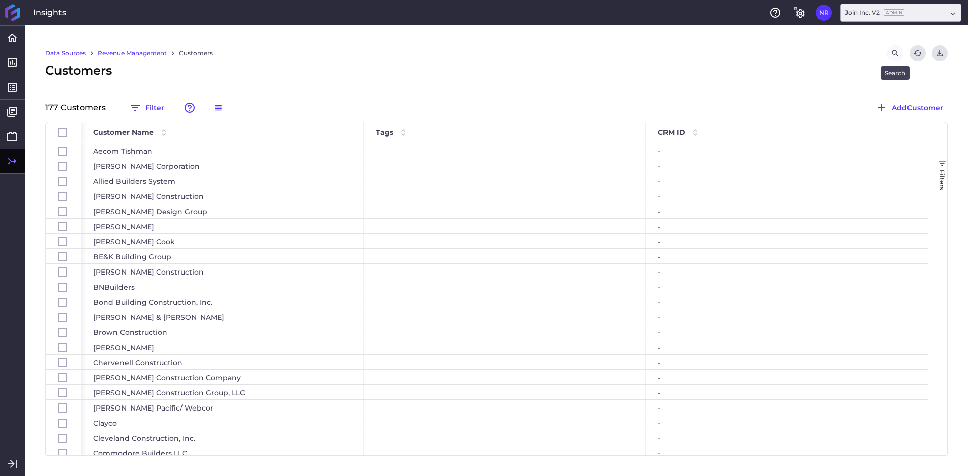
click at [894, 54] on icon "Search by" at bounding box center [895, 53] width 9 height 9
click at [807, 57] on input at bounding box center [843, 53] width 81 height 15
click at [811, 55] on input at bounding box center [843, 53] width 81 height 15
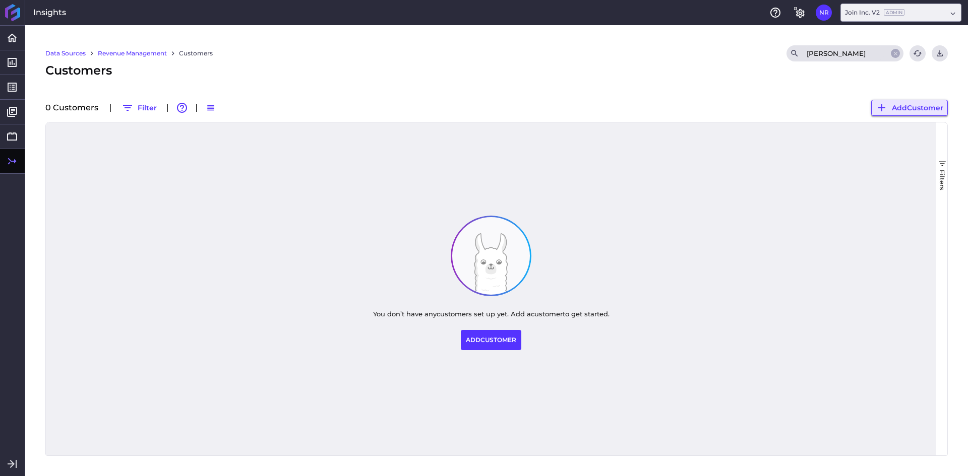
type input "[PERSON_NAME]"
click at [902, 103] on span "Add Customer" at bounding box center [917, 107] width 51 height 11
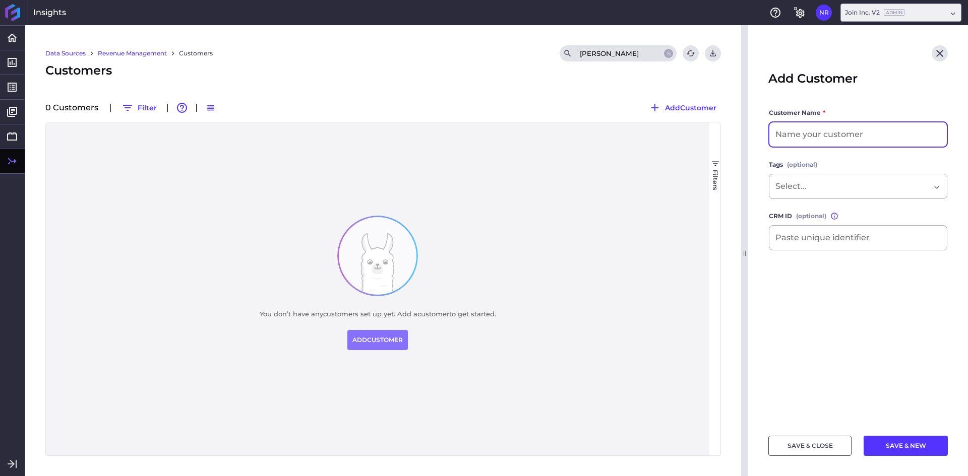
click at [815, 141] on input at bounding box center [857, 134] width 177 height 24
type input "[PERSON_NAME] Corporation Company"
click at [827, 437] on button "SAVE & CLOSE" at bounding box center [809, 446] width 83 height 20
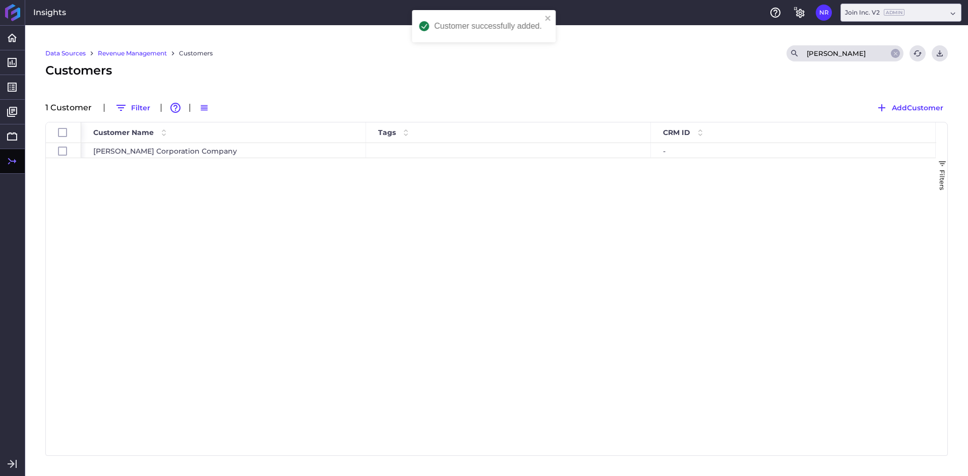
drag, startPoint x: 403, startPoint y: 74, endPoint x: 176, endPoint y: 120, distance: 231.5
click at [403, 73] on div "Customers" at bounding box center [496, 70] width 902 height 18
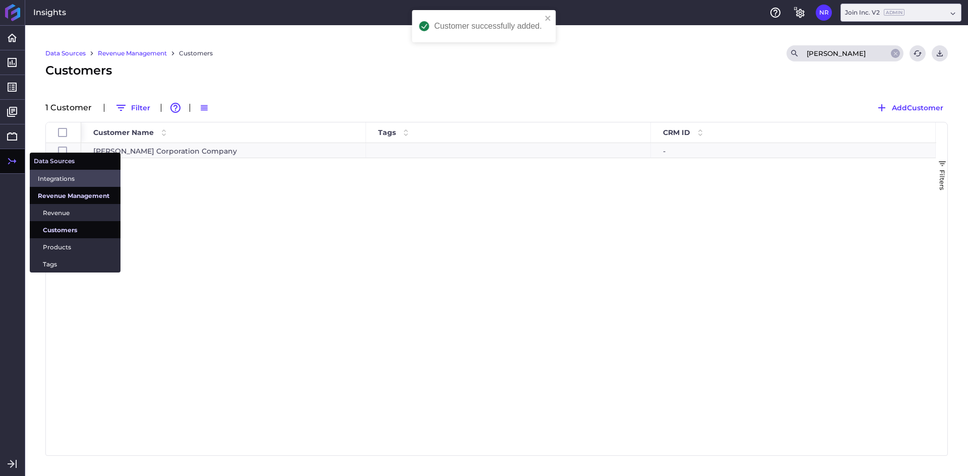
drag, startPoint x: 71, startPoint y: 209, endPoint x: 84, endPoint y: 172, distance: 39.2
click at [71, 209] on span "Revenue" at bounding box center [78, 213] width 70 height 11
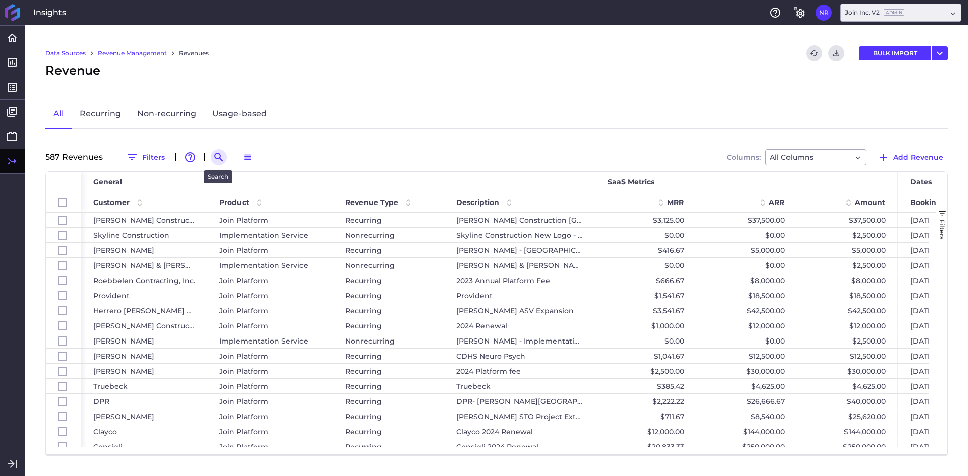
click at [217, 157] on icon "Search by" at bounding box center [219, 157] width 12 height 12
click at [272, 160] on input at bounding box center [268, 157] width 81 height 15
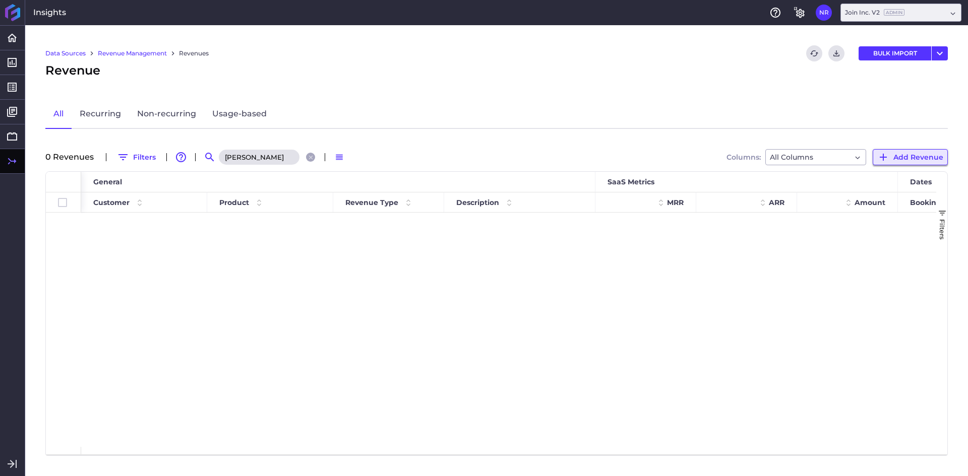
type input "[PERSON_NAME]"
click at [889, 153] on icon "button" at bounding box center [883, 157] width 12 height 12
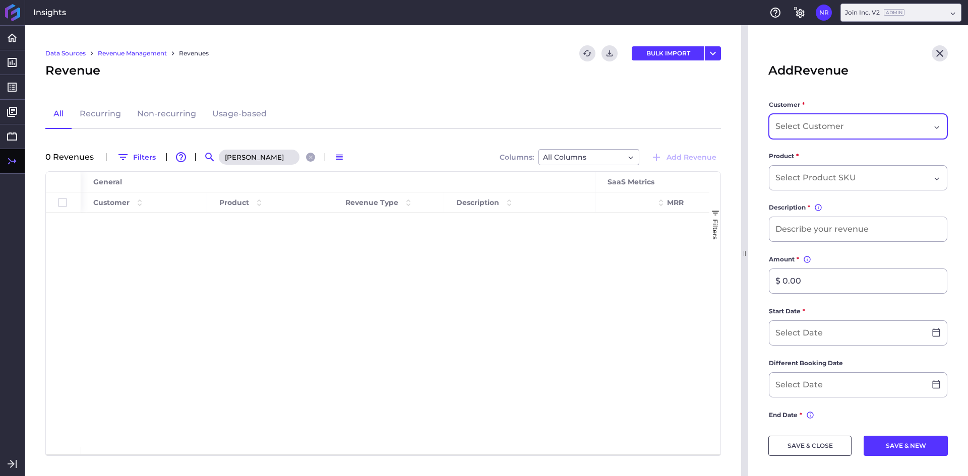
click at [831, 124] on input "Dropdown select" at bounding box center [810, 126] width 71 height 12
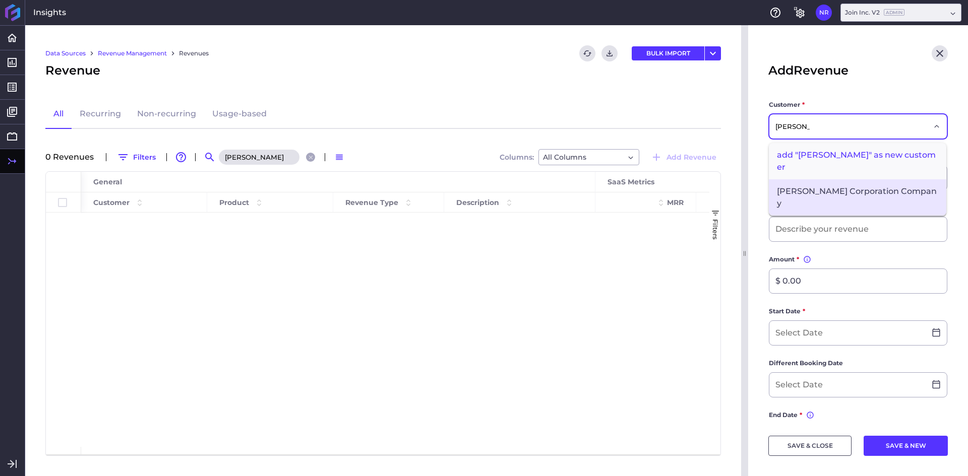
type input "[PERSON_NAME]"
click at [814, 179] on span "[PERSON_NAME] Corporation Company" at bounding box center [857, 197] width 177 height 36
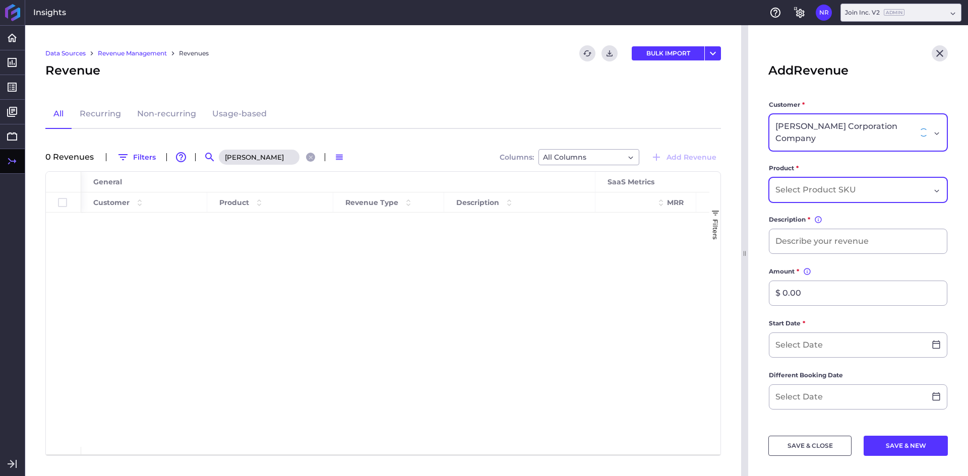
click at [790, 177] on div "Dropdown select" at bounding box center [858, 189] width 178 height 25
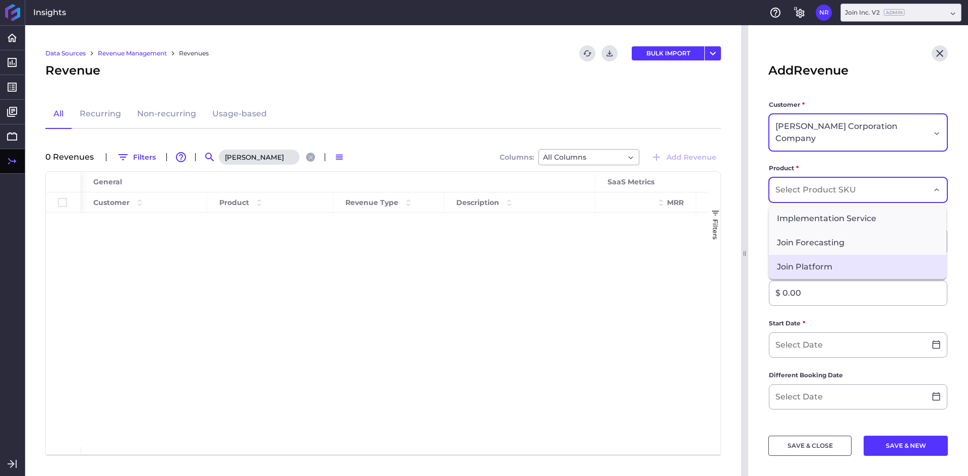
click at [792, 255] on span "Join Platform" at bounding box center [857, 267] width 177 height 24
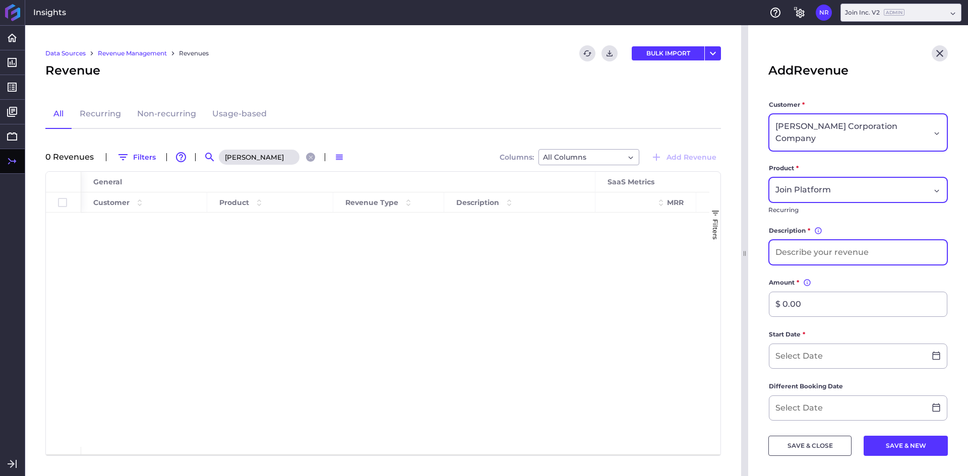
click at [798, 240] on input at bounding box center [857, 252] width 177 height 24
click at [792, 246] on input at bounding box center [857, 252] width 177 height 24
type input "[PERSON_NAME] - 2025 New Deal"
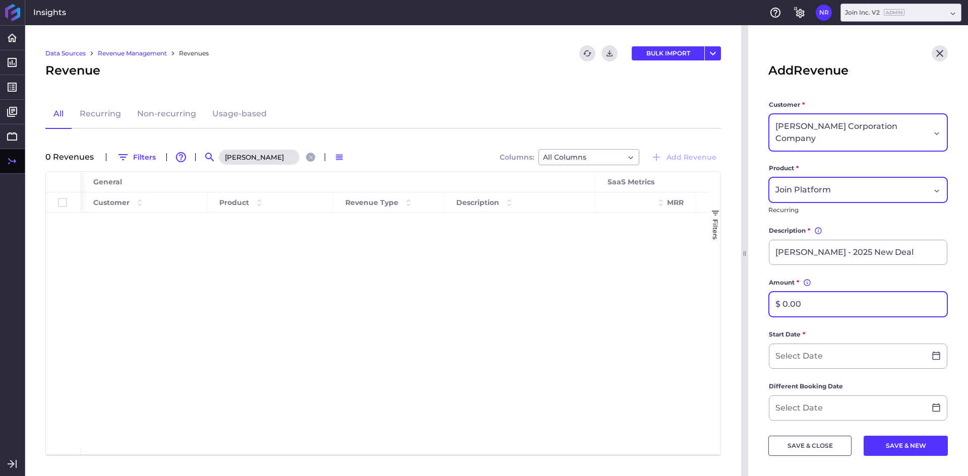
click at [827, 294] on input "$ 0.00" at bounding box center [857, 304] width 177 height 24
type input "$ 75,000.00"
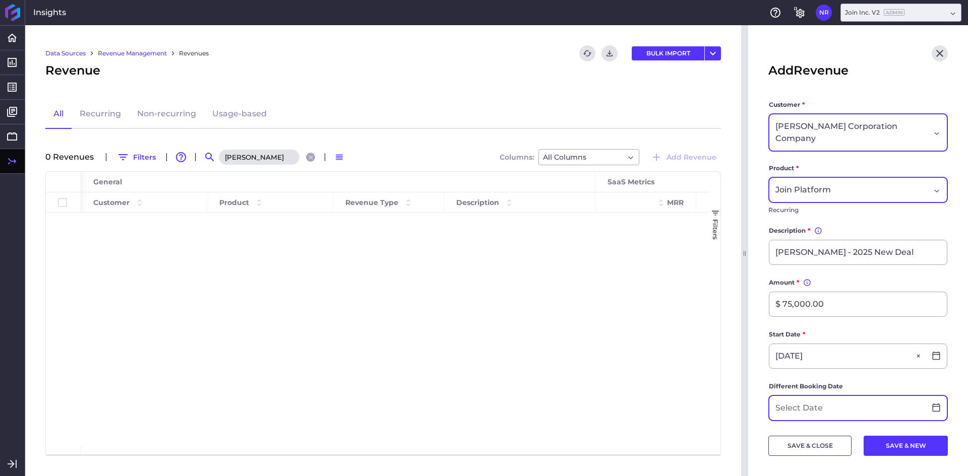
type input "[DATE]"
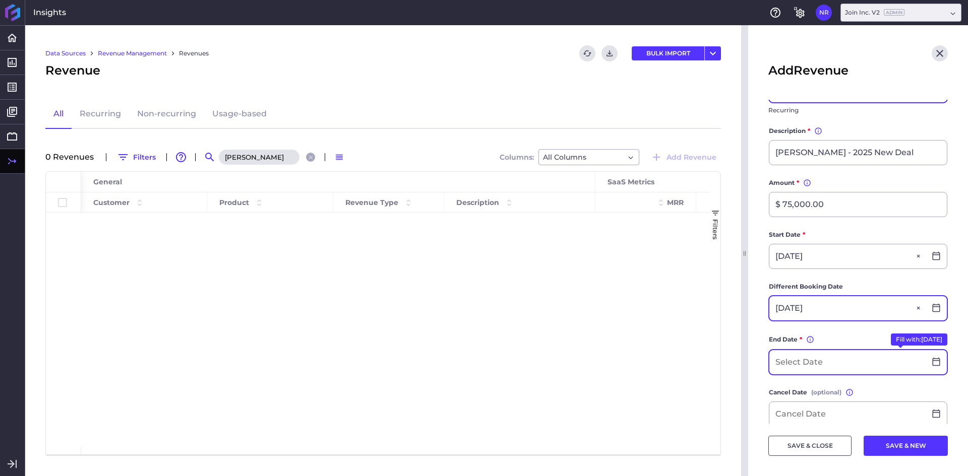
scroll to position [101, 0]
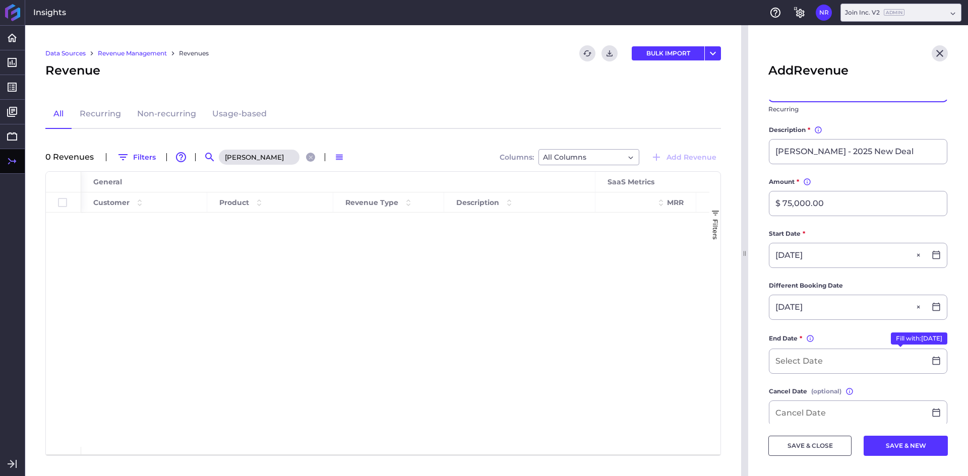
type input "[DATE]"
drag, startPoint x: 896, startPoint y: 325, endPoint x: 833, endPoint y: 325, distance: 63.5
click at [896, 333] on button "Fill with: [DATE]" at bounding box center [919, 339] width 56 height 12
type input "[DATE]"
click at [809, 399] on input at bounding box center [847, 411] width 156 height 24
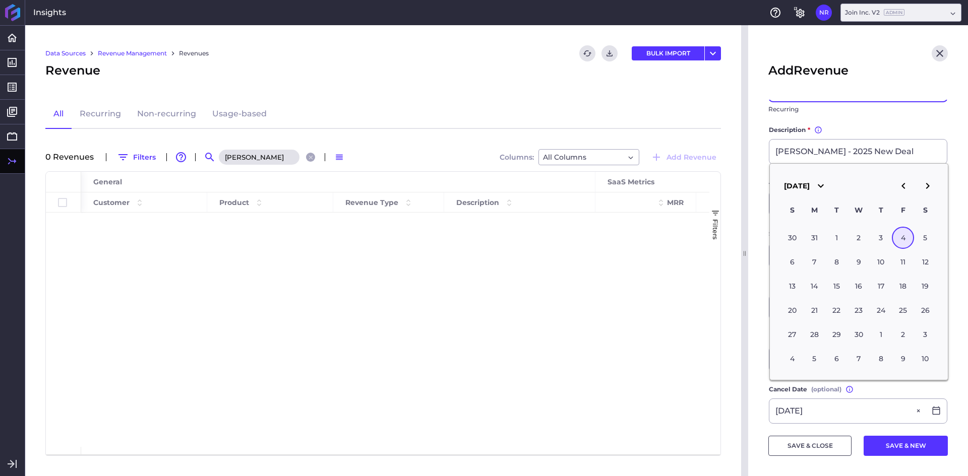
type input "[DATE]"
click at [755, 369] on main "Customer * [PERSON_NAME] Corporation Company Product * Join Platform Recurring …" at bounding box center [858, 305] width 220 height 613
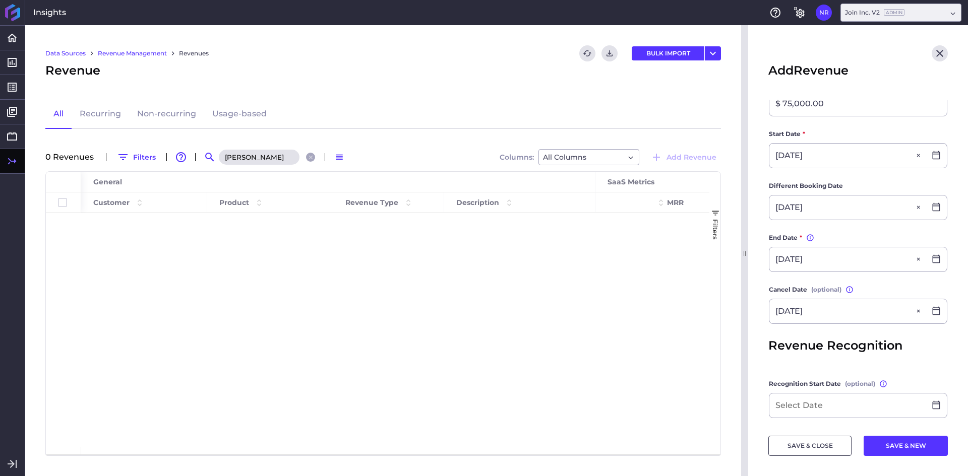
scroll to position [202, 0]
click at [821, 451] on button "SAVE & CLOSE" at bounding box center [809, 446] width 83 height 20
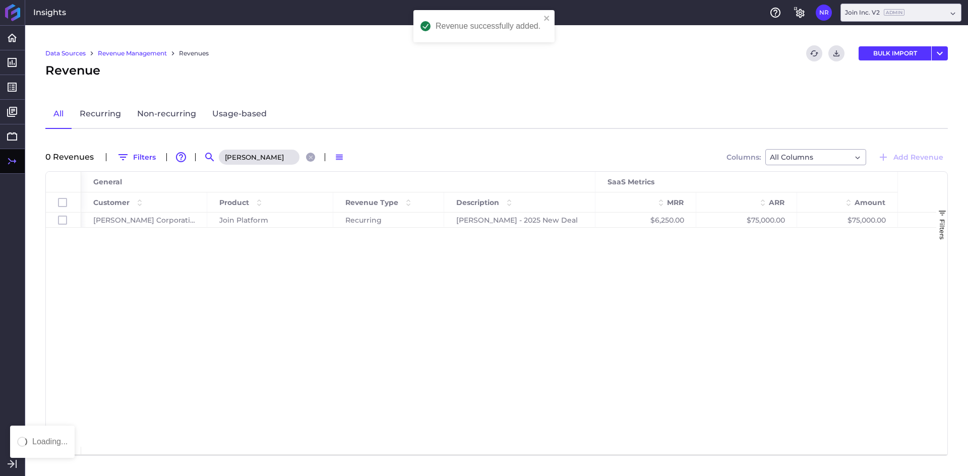
scroll to position [0, 0]
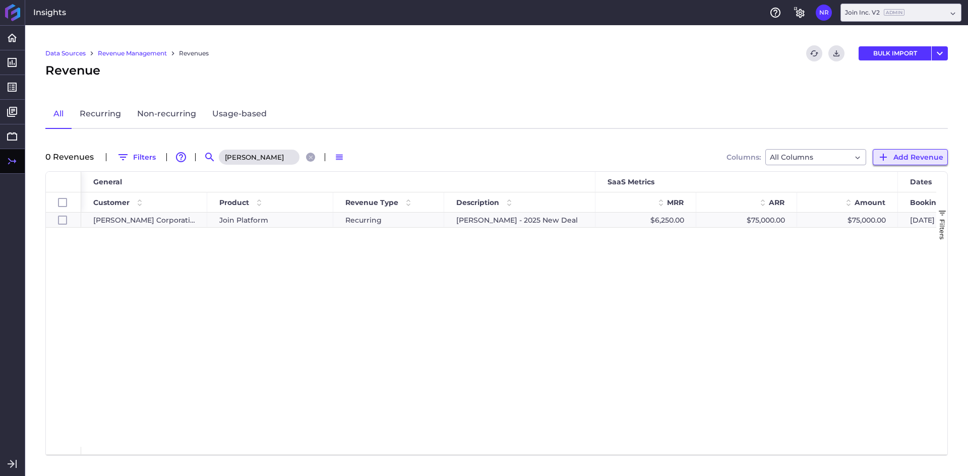
click at [919, 162] on button "Add Revenue" at bounding box center [909, 157] width 75 height 16
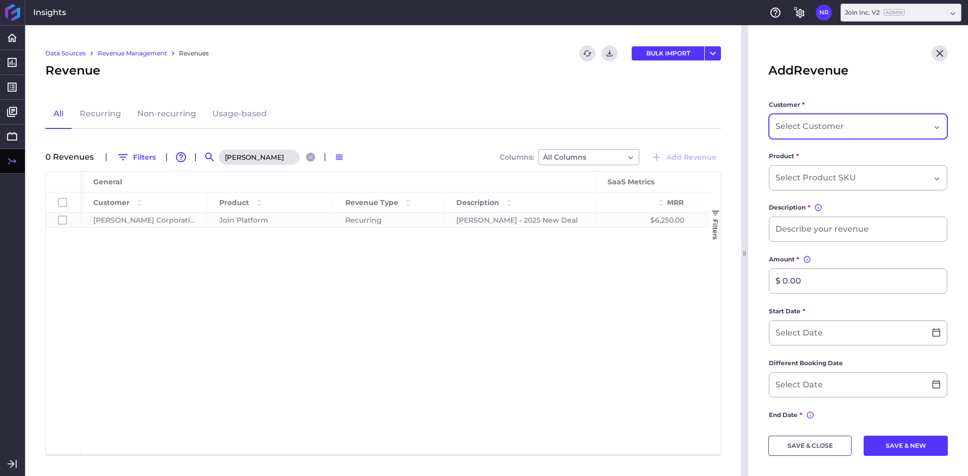
click at [832, 121] on input "Dropdown select" at bounding box center [810, 126] width 71 height 12
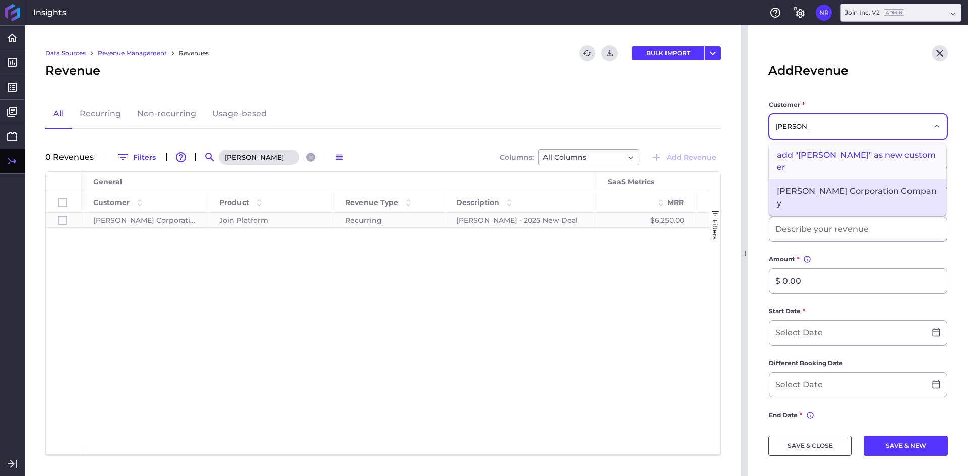
type input "[PERSON_NAME]"
click at [800, 184] on span "[PERSON_NAME] Corporation Company" at bounding box center [857, 197] width 177 height 36
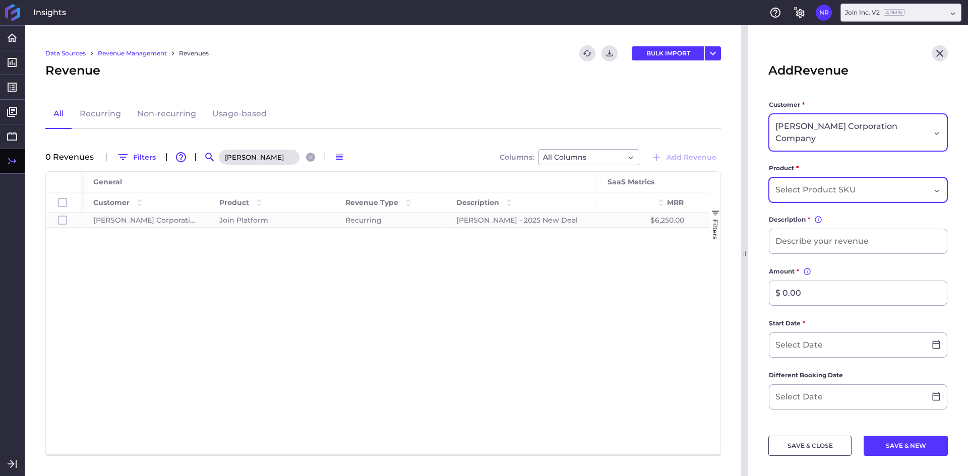
click at [816, 184] on input "Dropdown select" at bounding box center [817, 190] width 84 height 12
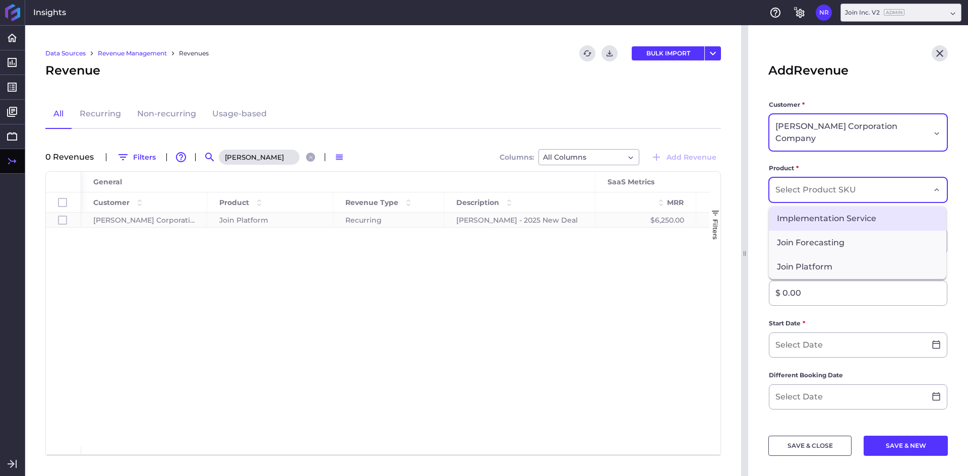
click at [822, 209] on span "Implementation Service" at bounding box center [857, 219] width 177 height 24
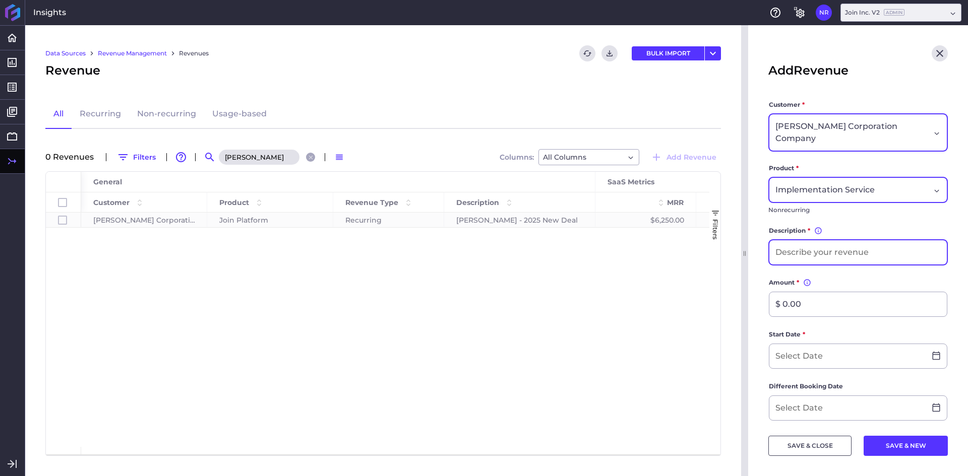
click at [806, 240] on input at bounding box center [857, 252] width 177 height 24
type input "[PERSON_NAME] - Implementation Fee"
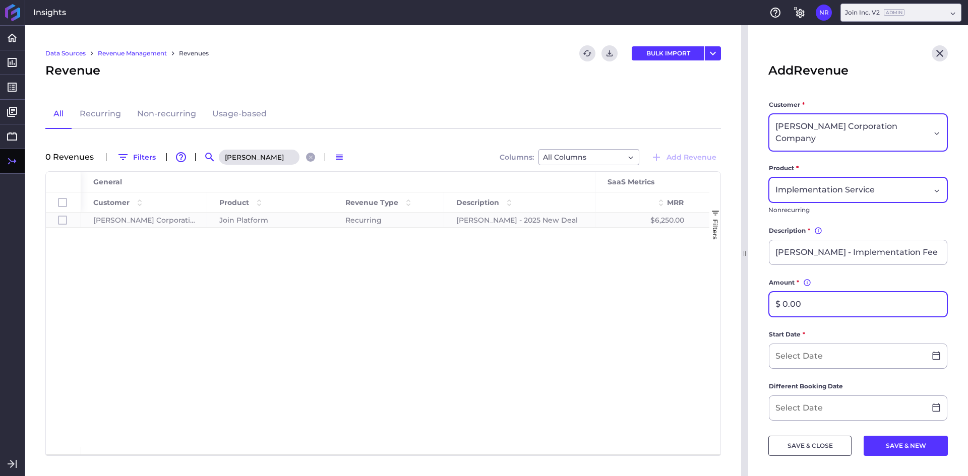
click at [815, 298] on input "$ 0.00" at bounding box center [857, 304] width 177 height 24
type input "$ 3,000.00"
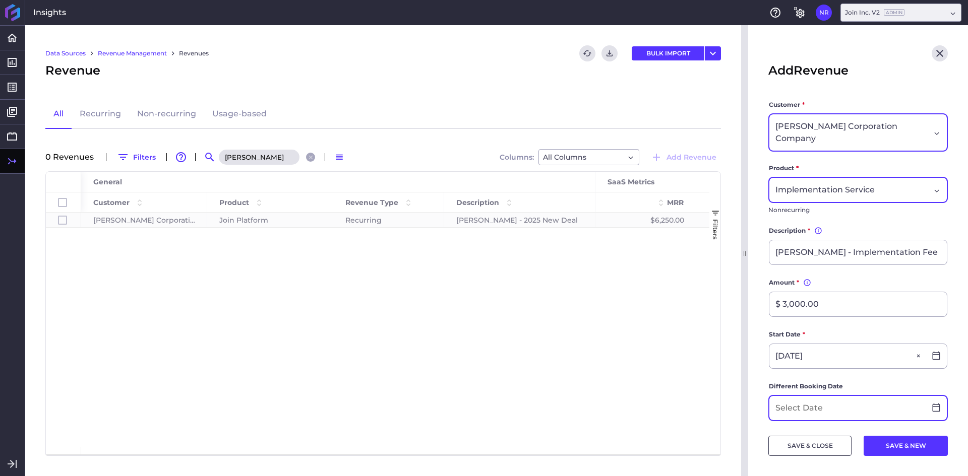
type input "[DATE]"
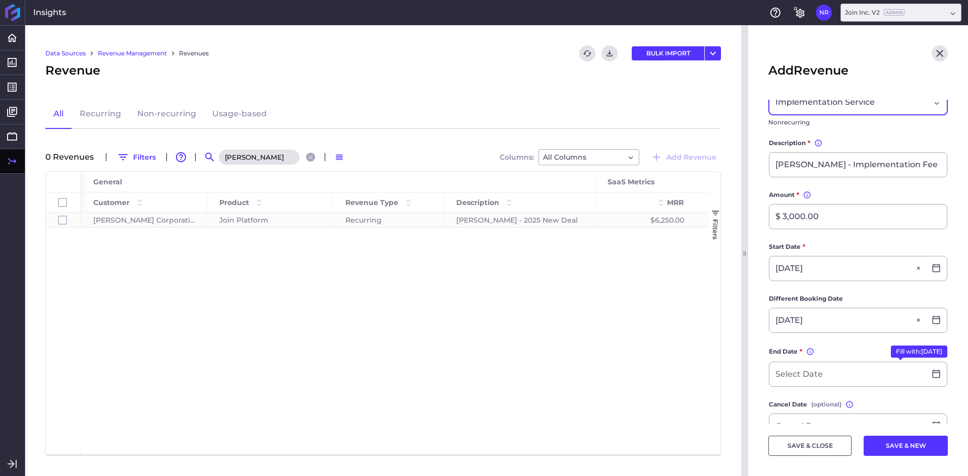
scroll to position [101, 0]
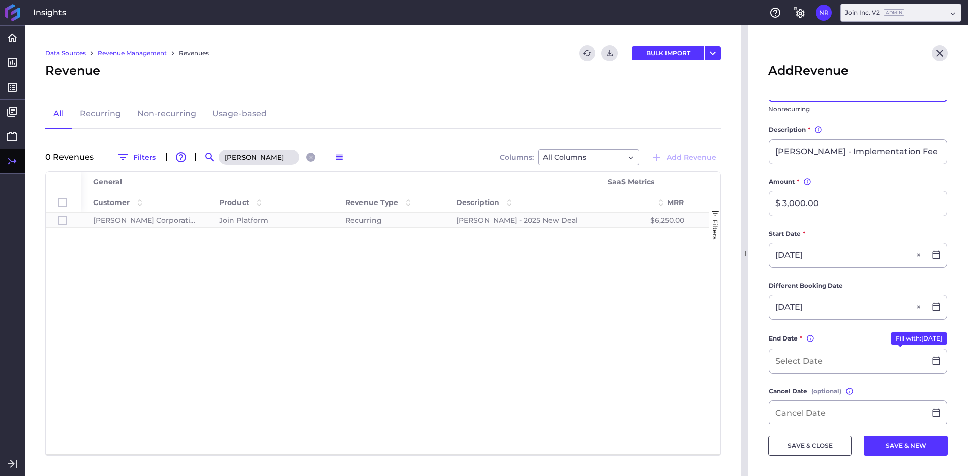
drag, startPoint x: 886, startPoint y: 328, endPoint x: 871, endPoint y: 328, distance: 15.1
click at [891, 333] on button "Fill with: [DATE]" at bounding box center [919, 339] width 56 height 12
type input "[DATE]"
click at [803, 399] on input at bounding box center [847, 411] width 156 height 24
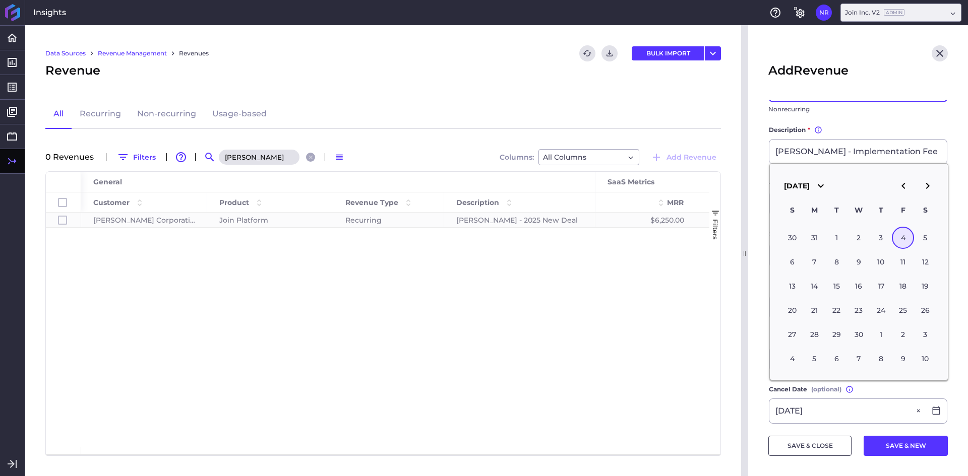
type input "[DATE]"
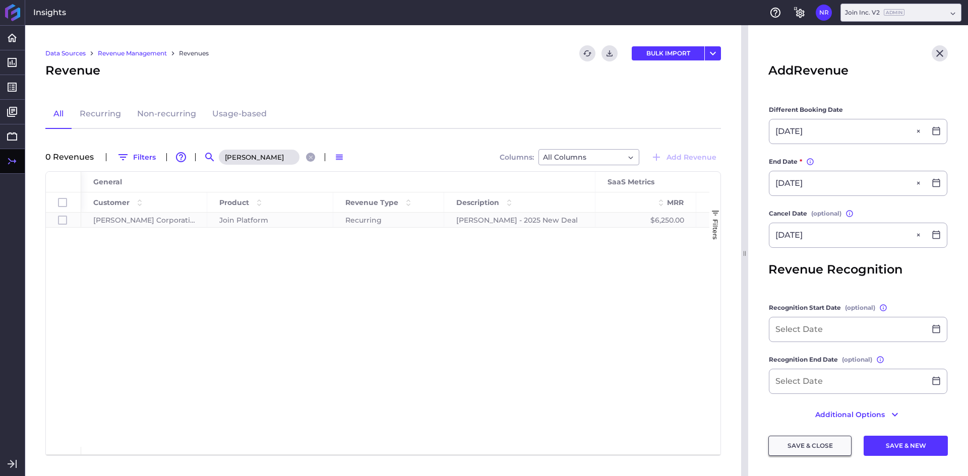
click at [802, 451] on button "SAVE & CLOSE" at bounding box center [809, 446] width 83 height 20
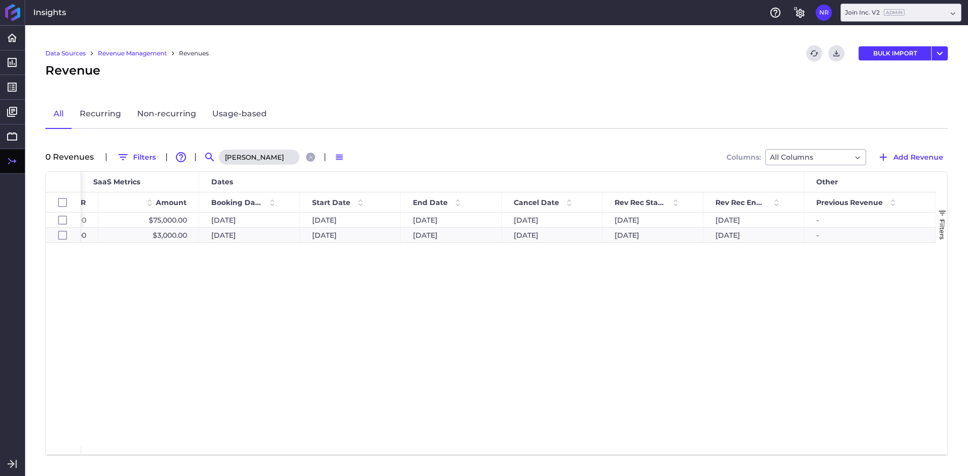
scroll to position [0, 742]
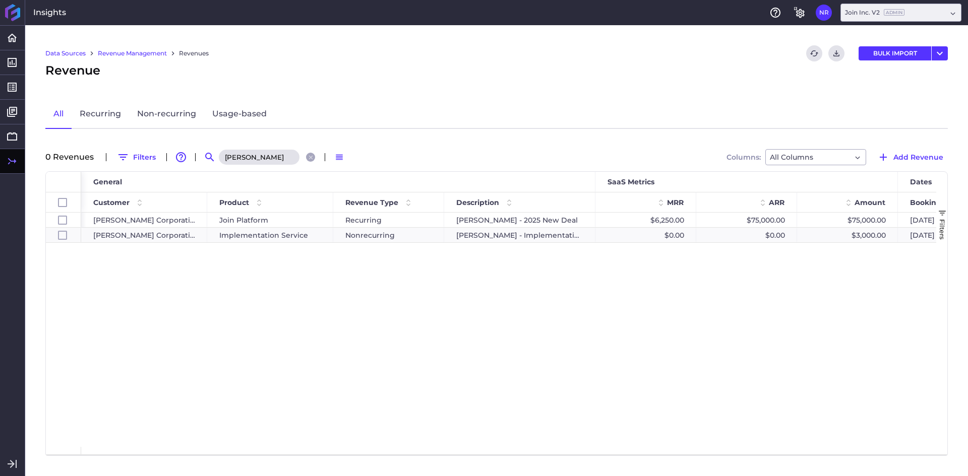
click at [266, 163] on input "[PERSON_NAME]" at bounding box center [259, 157] width 81 height 15
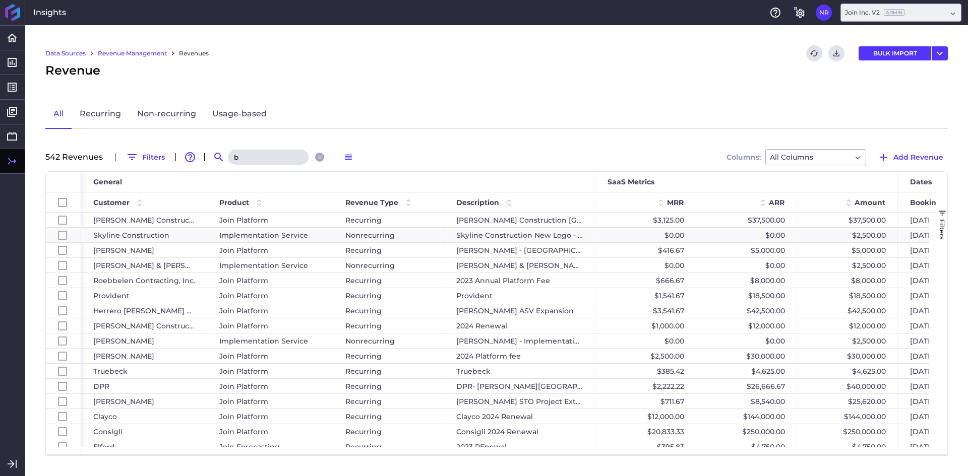
click at [269, 155] on input "b" at bounding box center [268, 157] width 81 height 15
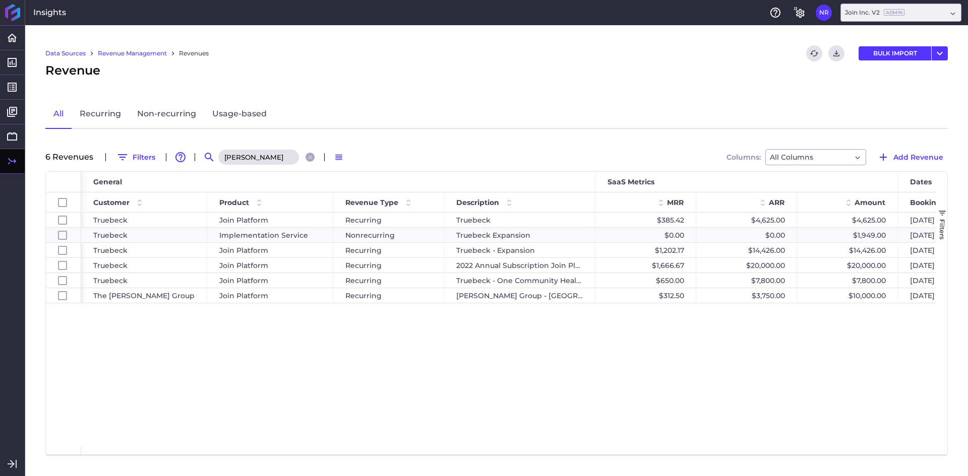
click at [261, 158] on input "[PERSON_NAME]" at bounding box center [258, 157] width 81 height 15
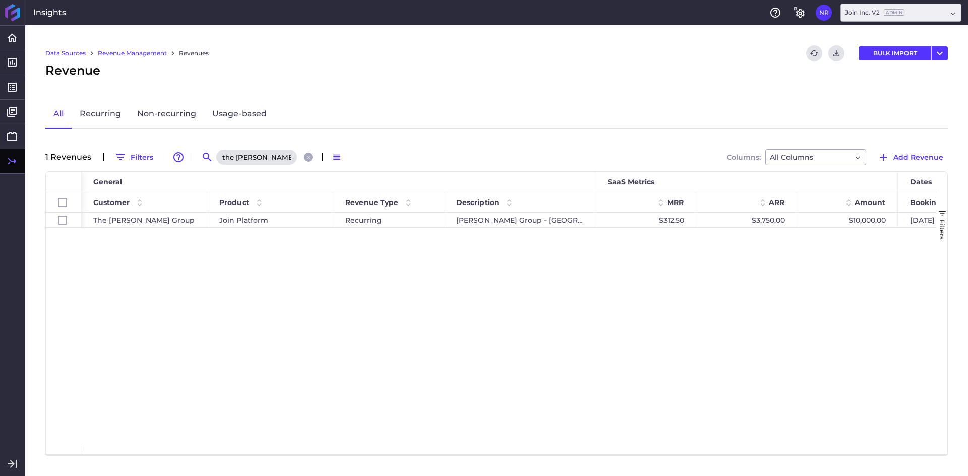
type input "the [PERSON_NAME]"
click at [338, 335] on div "The [PERSON_NAME] Group Join Platform Recurring [PERSON_NAME] Group - [GEOGRAPH…" at bounding box center [508, 330] width 855 height 234
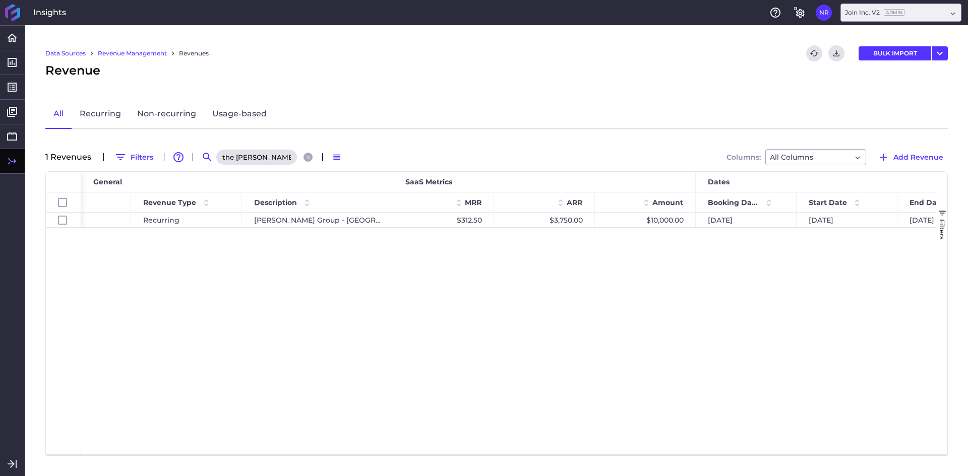
scroll to position [0, 183]
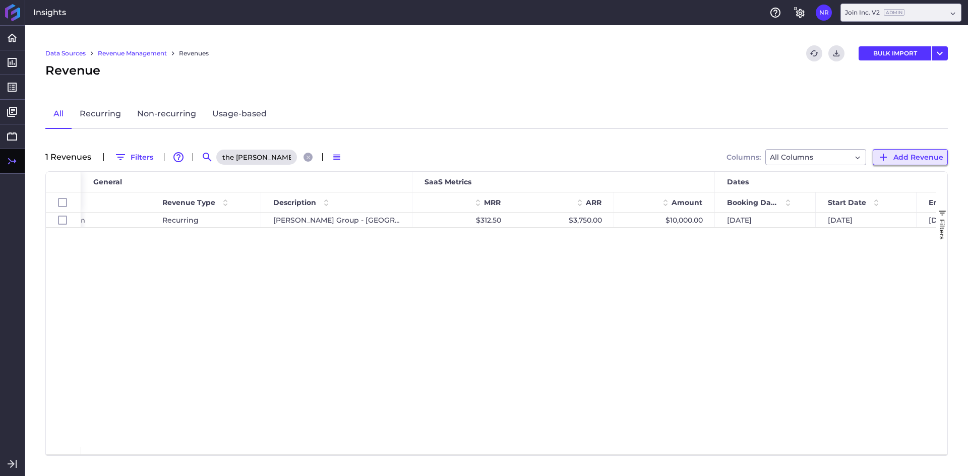
click at [887, 163] on icon "button" at bounding box center [883, 157] width 12 height 12
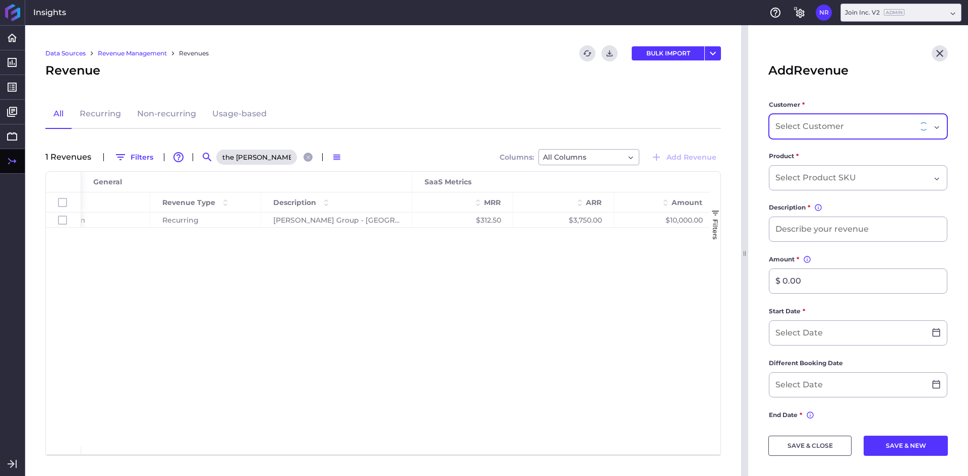
click at [829, 127] on input "Dropdown select" at bounding box center [810, 126] width 71 height 12
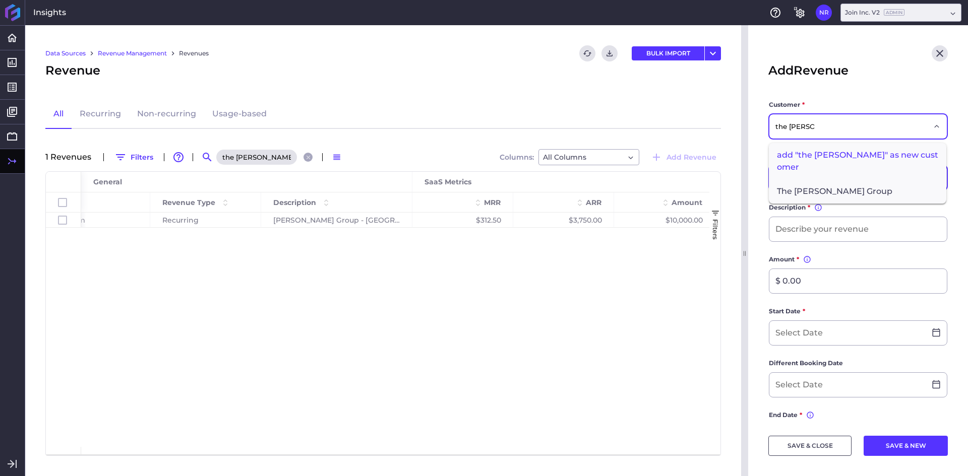
type input "the [PERSON_NAME]"
click at [780, 182] on span "The [PERSON_NAME] Group" at bounding box center [857, 191] width 177 height 24
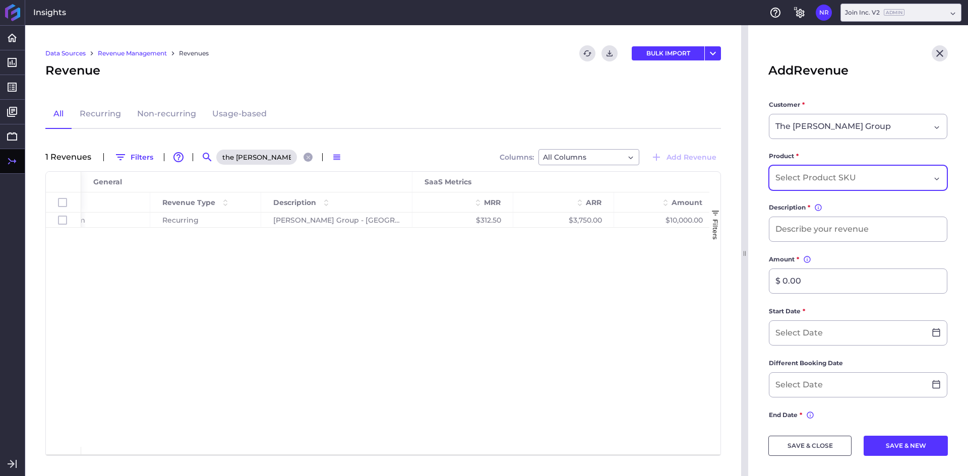
click at [798, 179] on input "Dropdown select" at bounding box center [817, 178] width 84 height 12
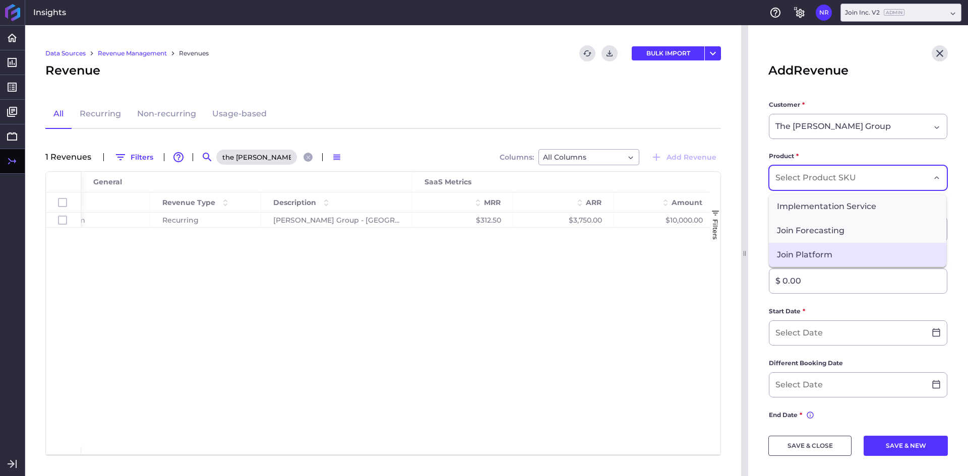
click at [800, 257] on span "Join Platform" at bounding box center [857, 255] width 177 height 24
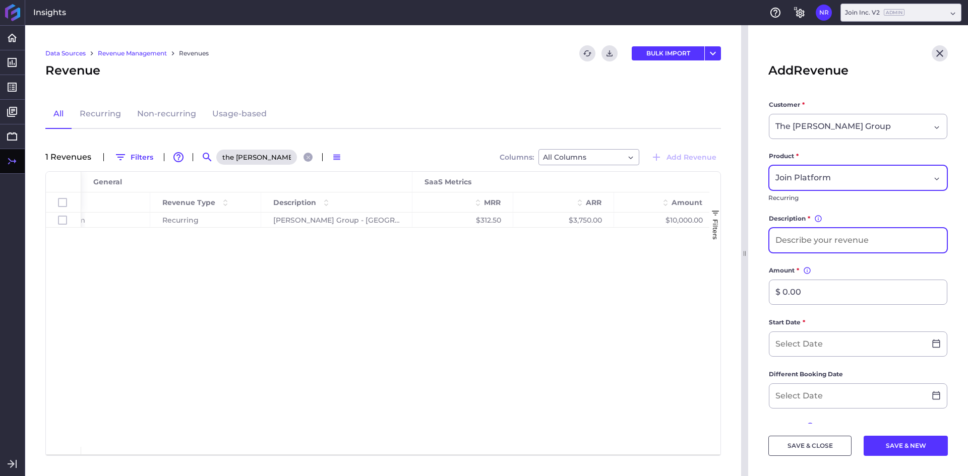
click at [814, 238] on input at bounding box center [857, 240] width 177 height 24
type input "[PERSON_NAME] Group - 2025 New Deal"
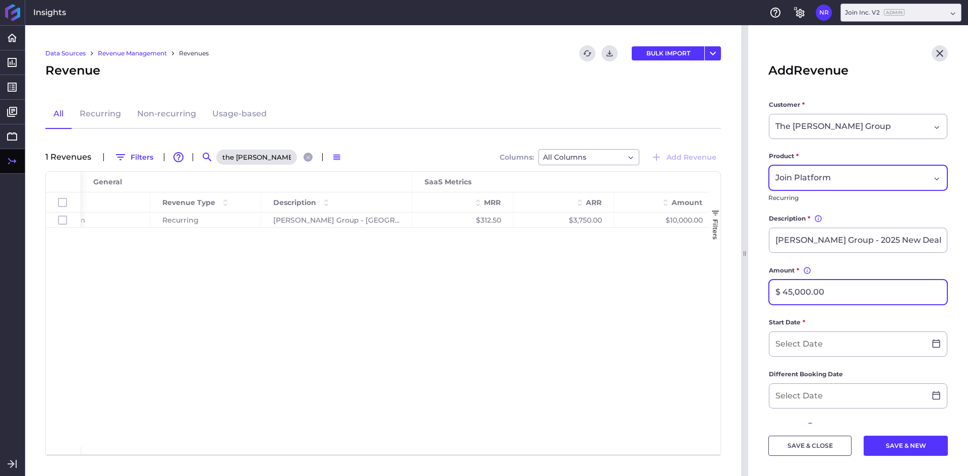
type input "$ 45,000.00"
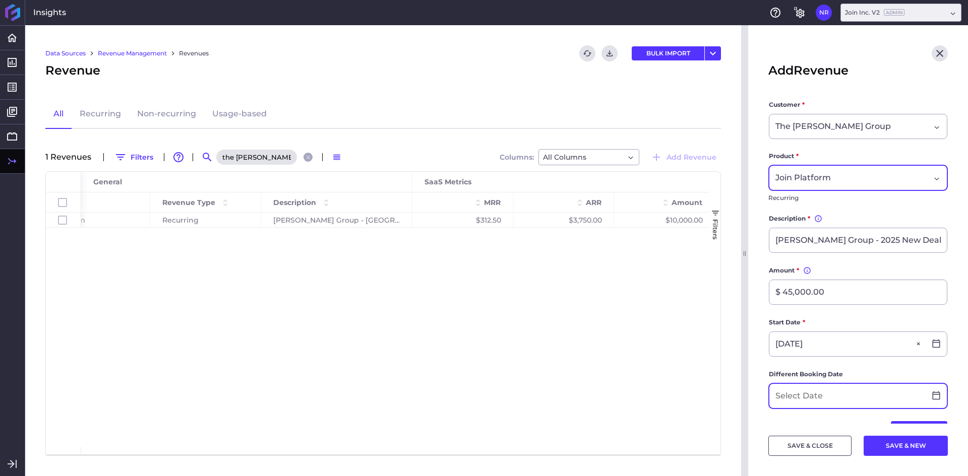
type input "[DATE]"
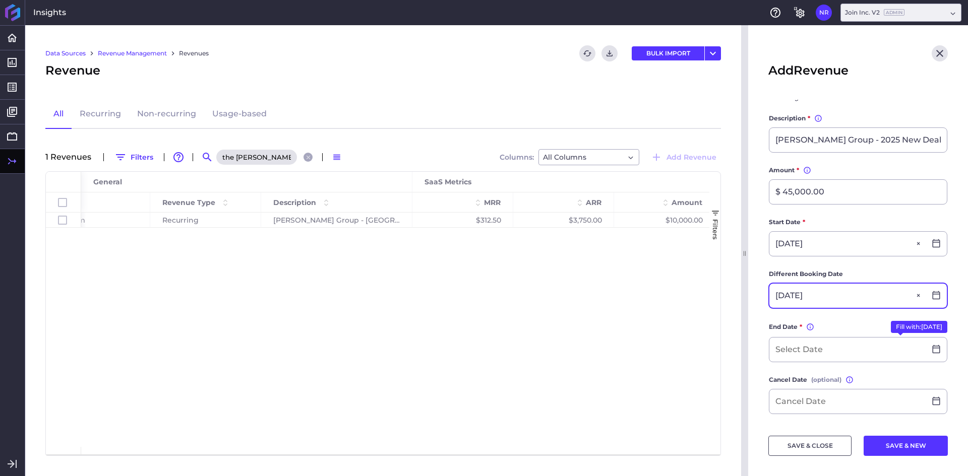
scroll to position [101, 0]
type input "[DATE]"
click at [907, 327] on button "Fill with: [DATE]" at bounding box center [919, 327] width 56 height 12
type input "[DATE]"
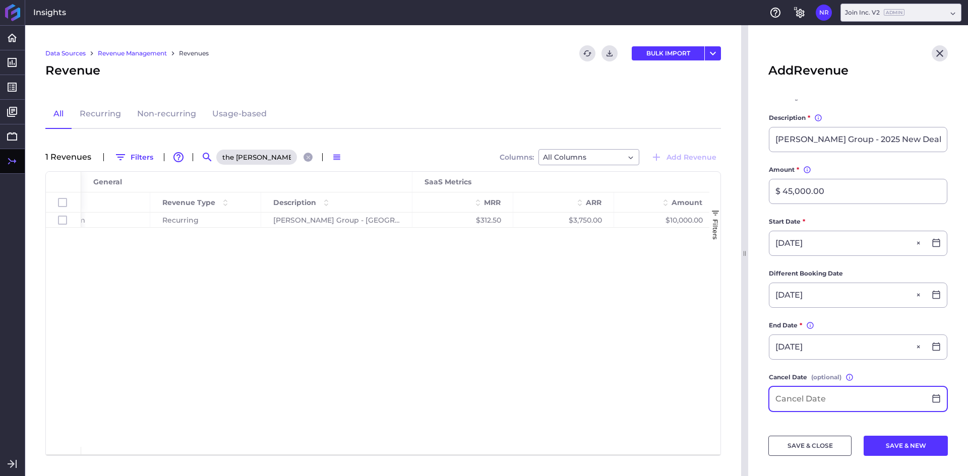
click at [820, 395] on input at bounding box center [847, 399] width 156 height 24
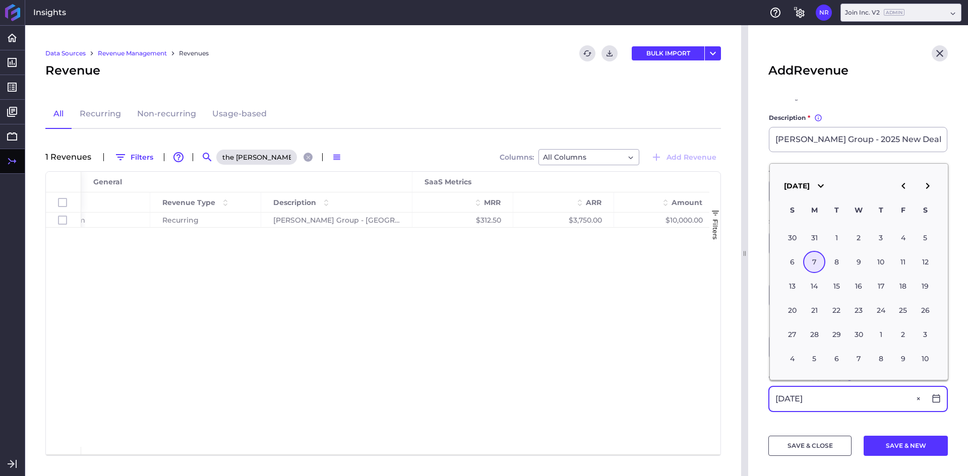
type input "[DATE]"
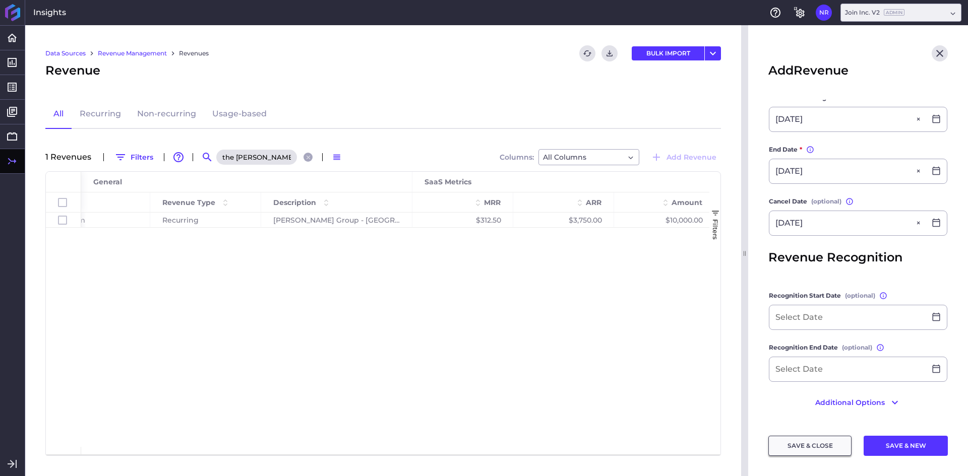
click at [797, 445] on button "SAVE & CLOSE" at bounding box center [809, 446] width 83 height 20
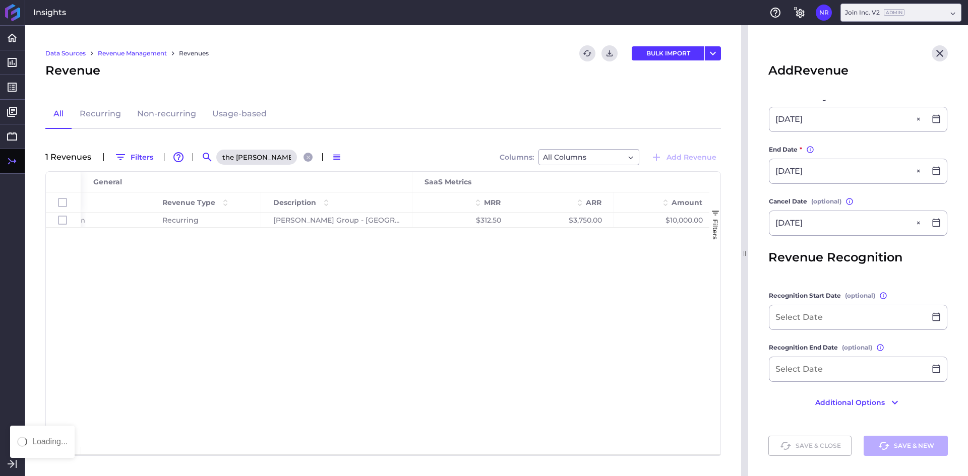
scroll to position [0, 0]
